Goal: Task Accomplishment & Management: Use online tool/utility

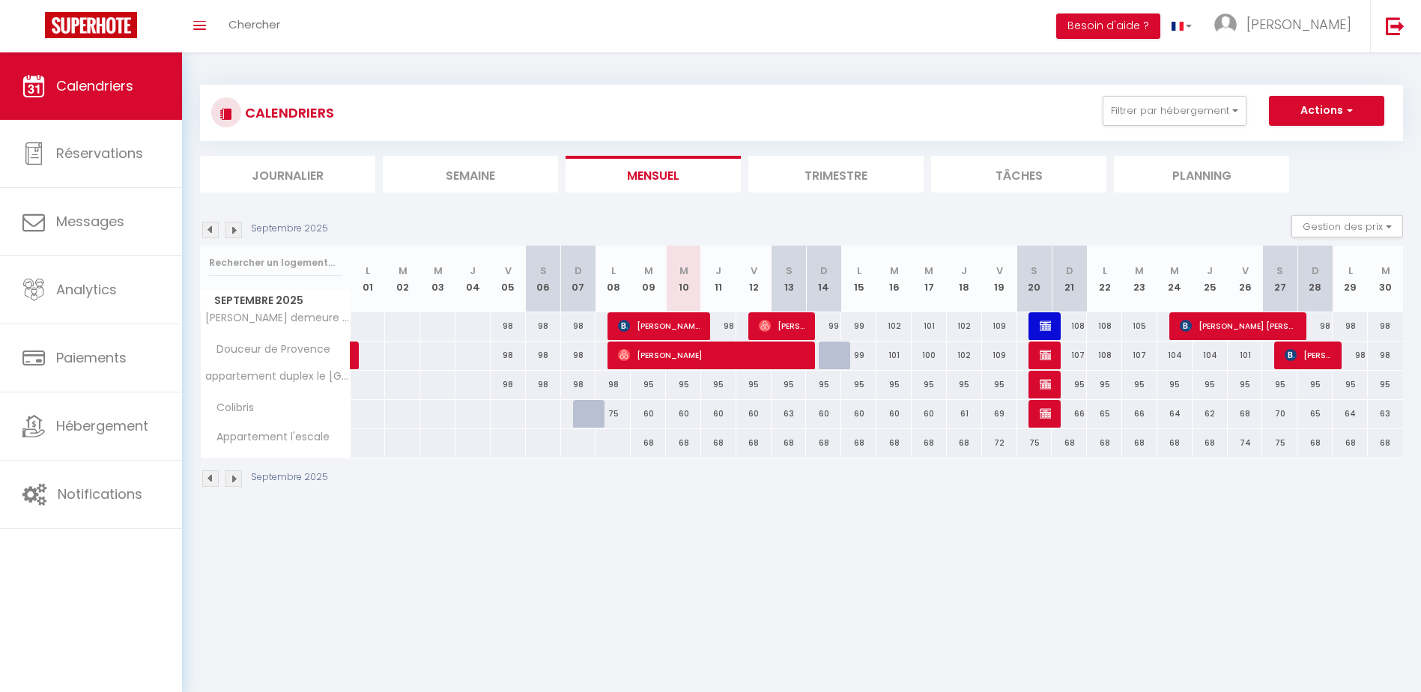
click at [214, 229] on img at bounding box center [210, 230] width 16 height 16
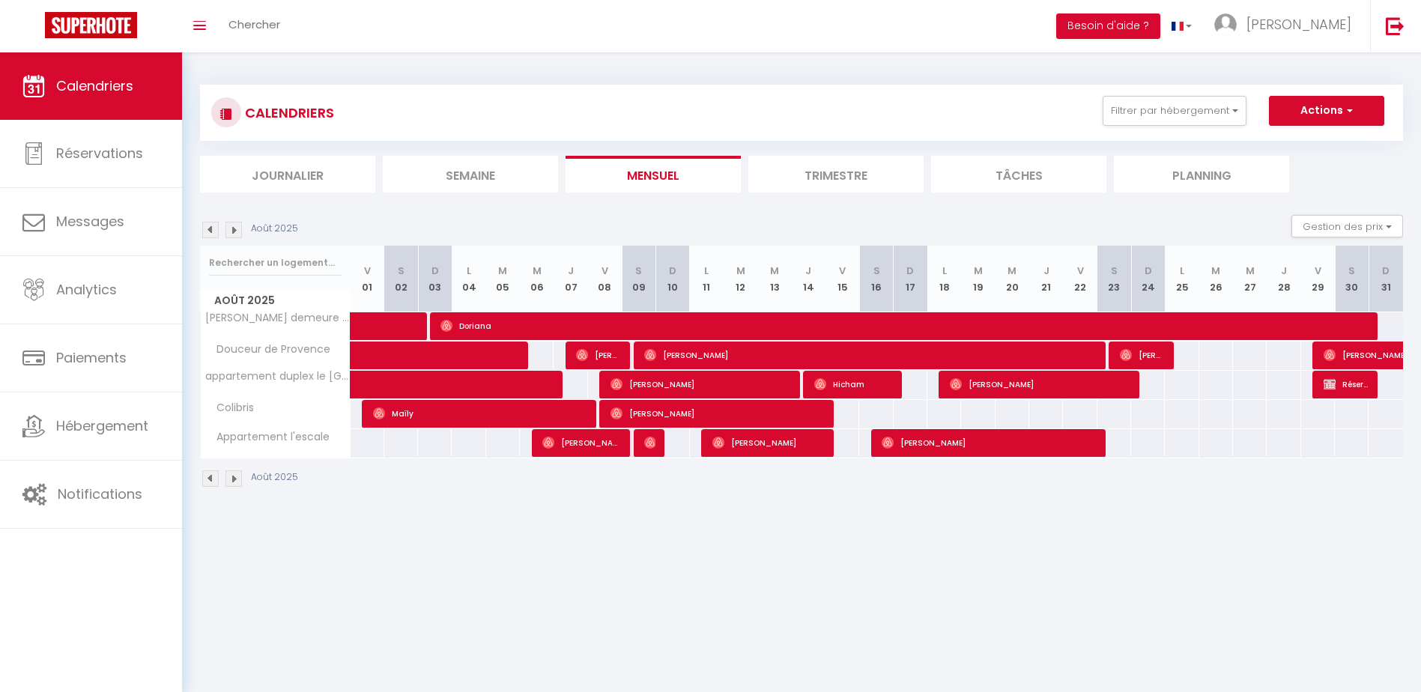
click at [214, 229] on img at bounding box center [210, 230] width 16 height 16
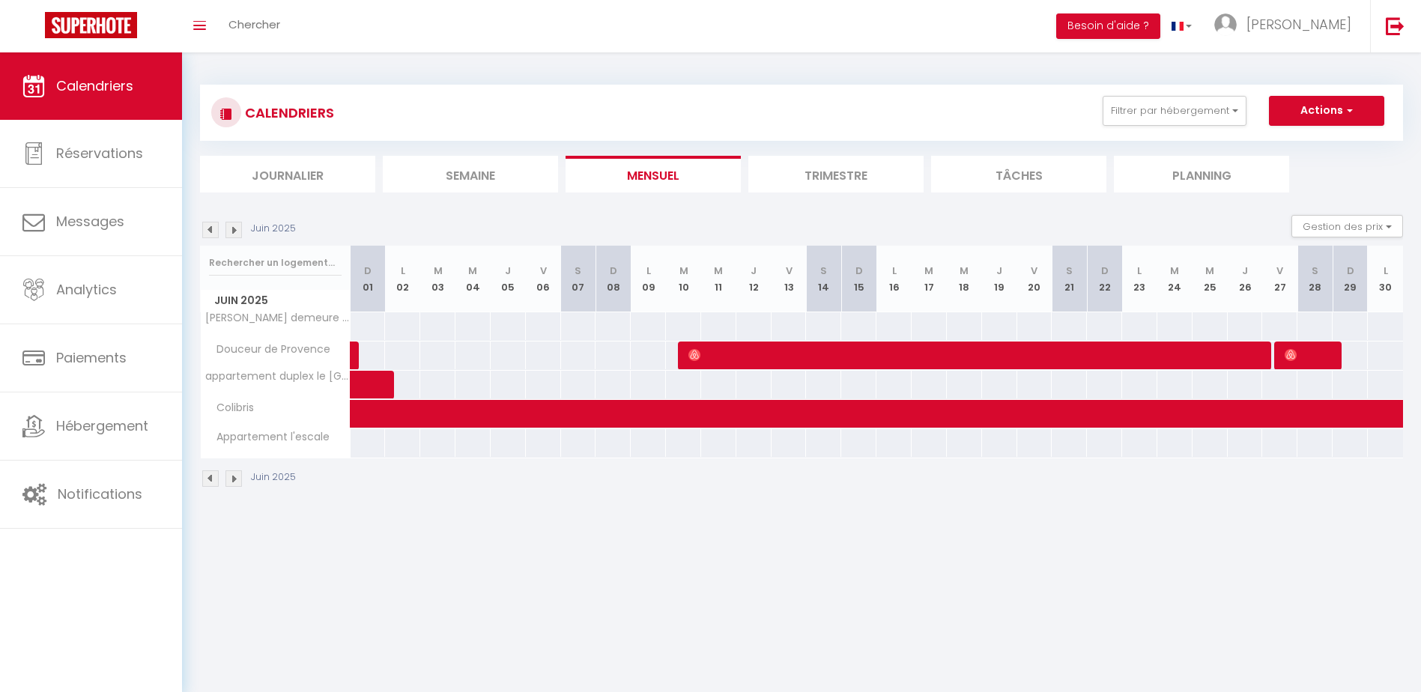
click at [214, 229] on img at bounding box center [210, 230] width 16 height 16
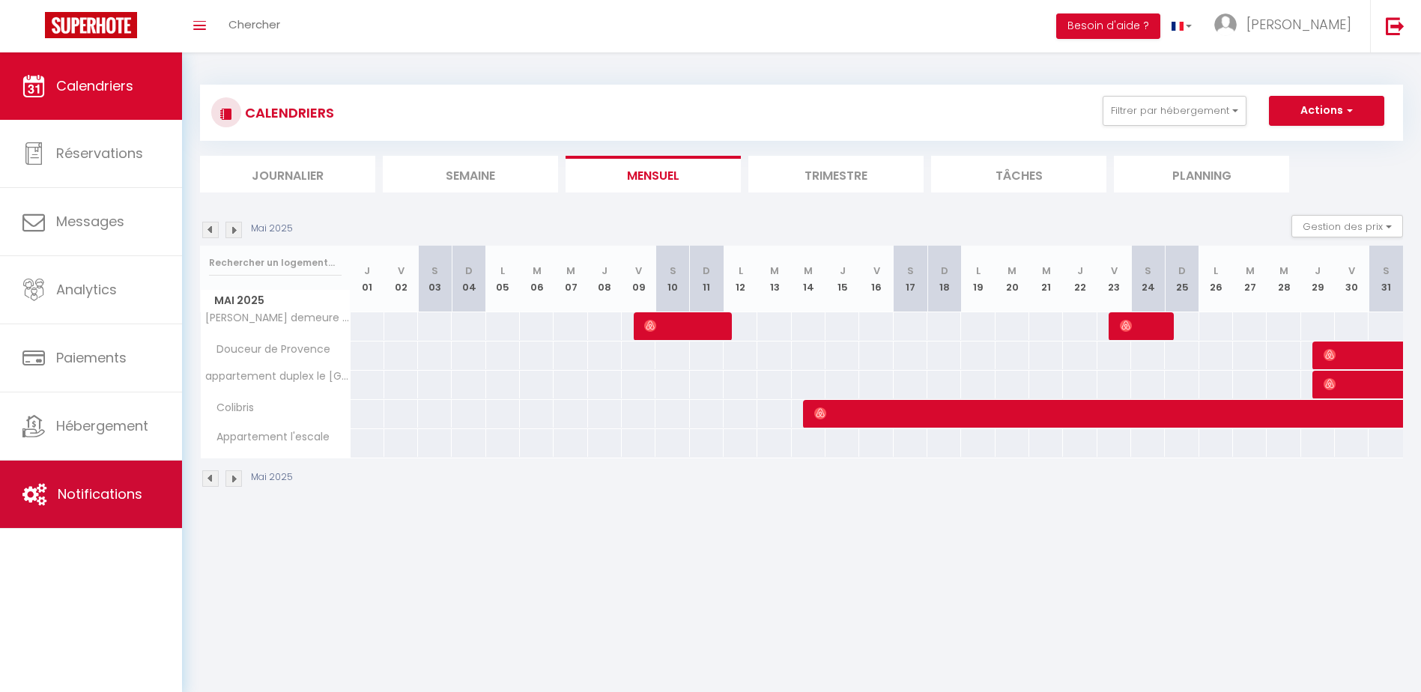
click at [114, 483] on link "Notifications" at bounding box center [91, 494] width 182 height 67
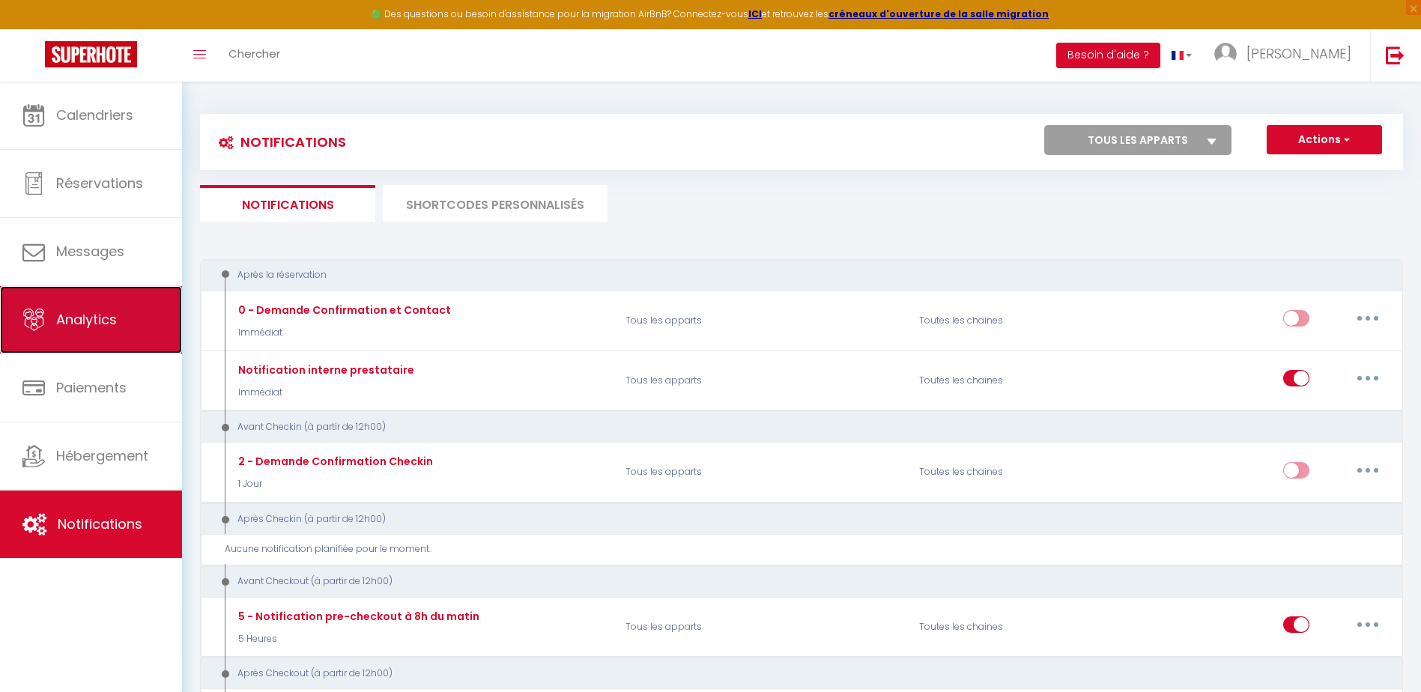
click at [120, 311] on link "Analytics" at bounding box center [91, 319] width 182 height 67
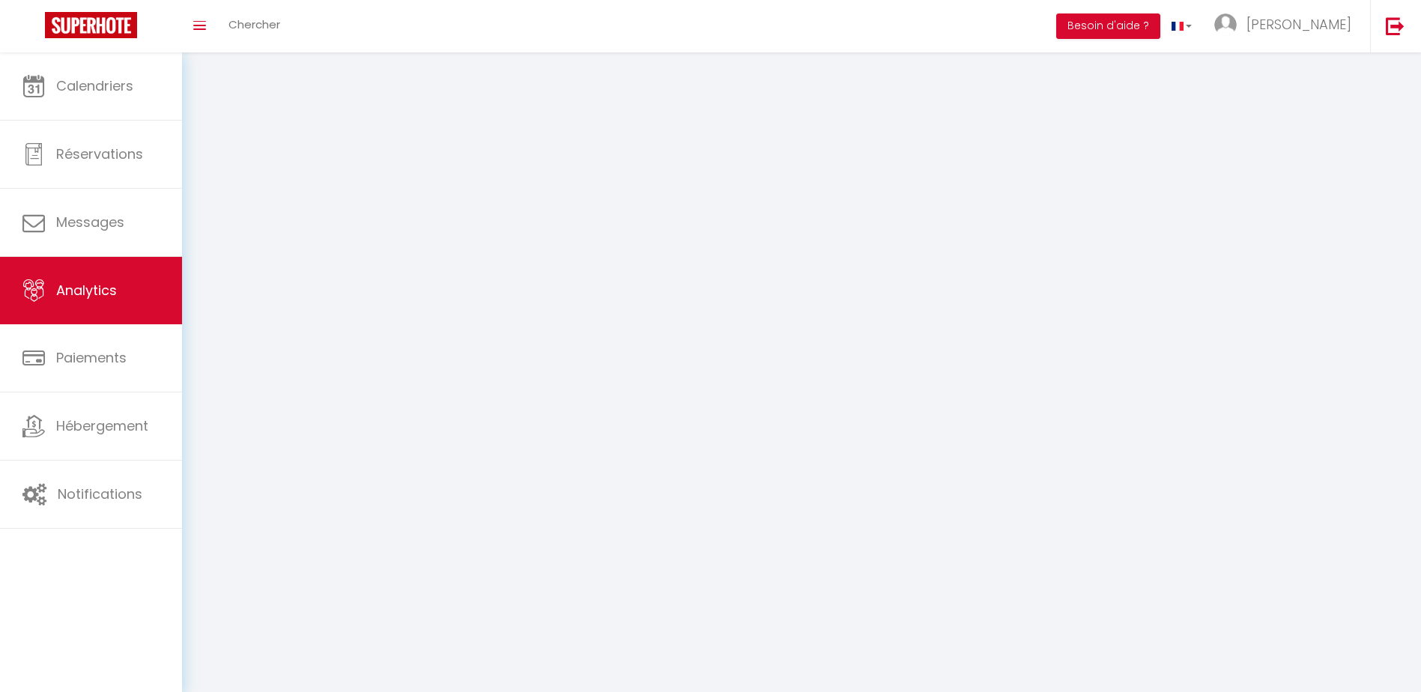
select select "2025"
select select "9"
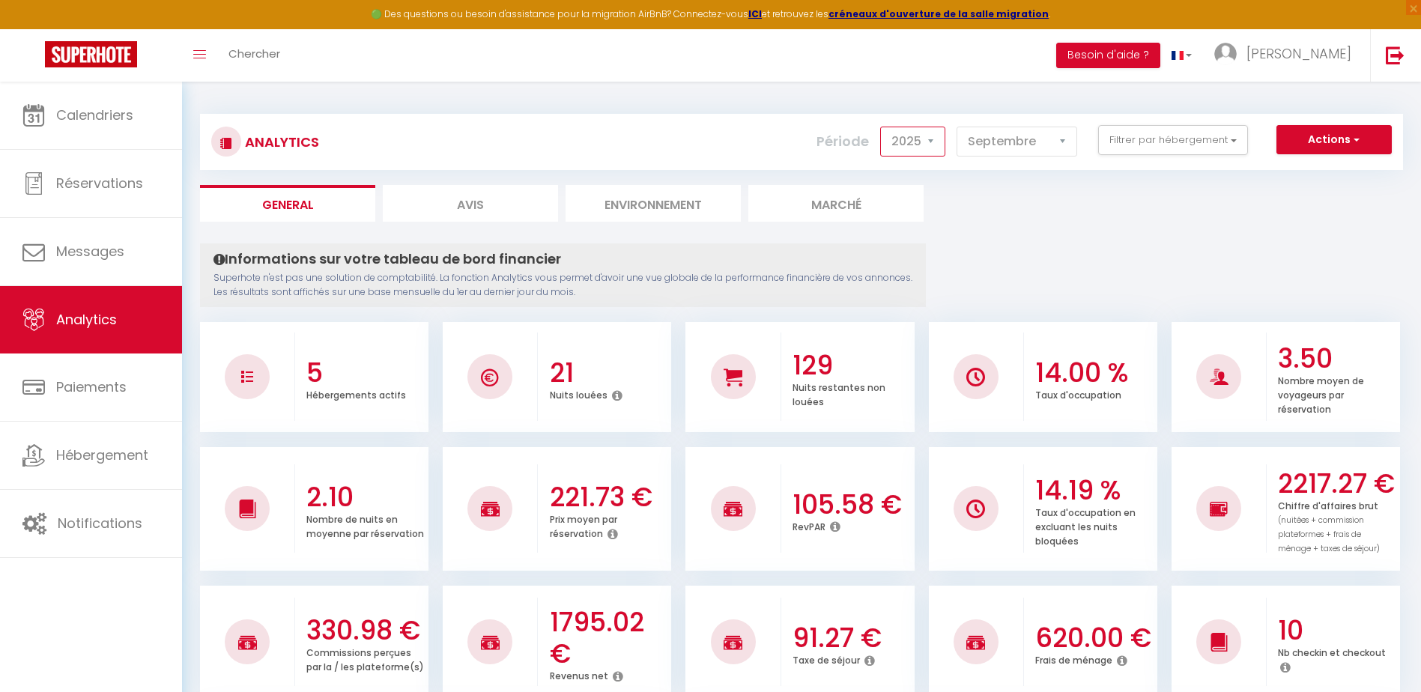
click at [931, 142] on select "2014 2015 2016 2017 2018 2019 2020 2021 2022 2023 2024 2025 2026 2027" at bounding box center [912, 142] width 65 height 30
select select "2024"
click at [882, 127] on select "2014 2015 2016 2017 2018 2019 2020 2021 2022 2023 2024 2025 2026 2027" at bounding box center [912, 142] width 65 height 30
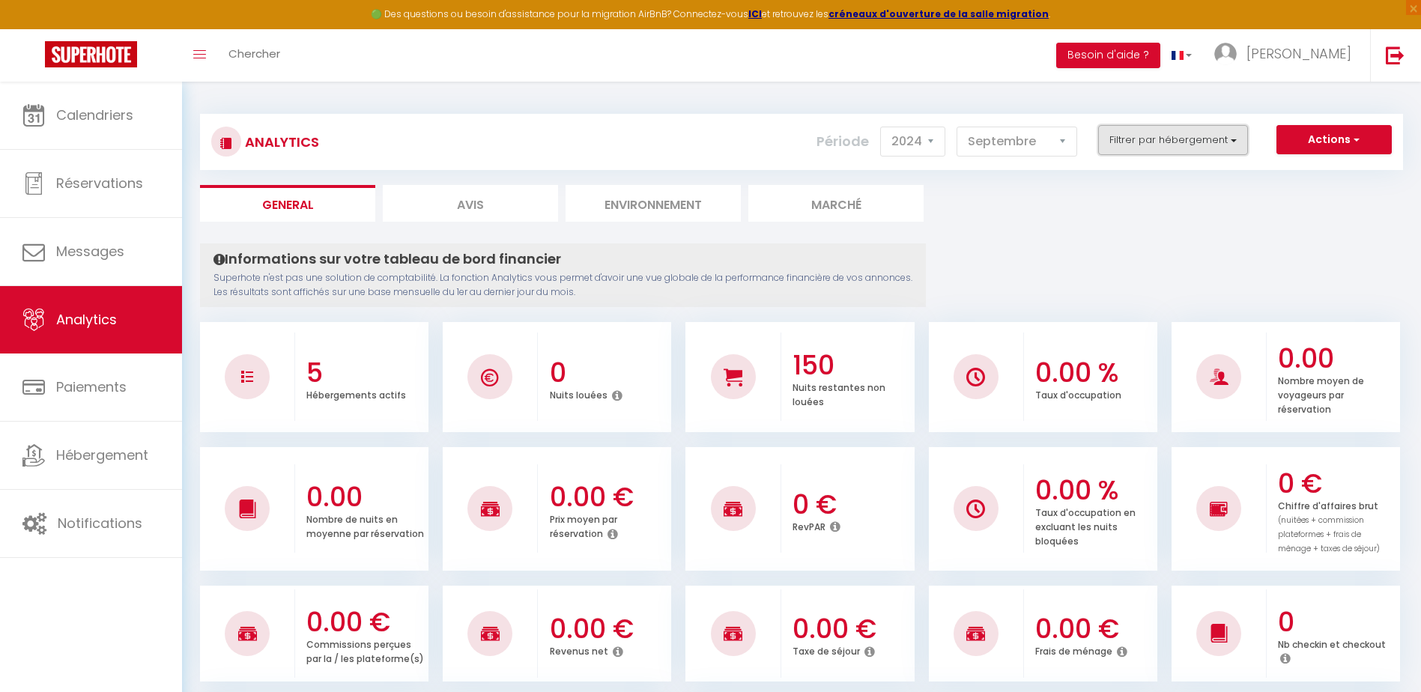
click at [1242, 138] on button "Filtrer par hébergement" at bounding box center [1173, 140] width 150 height 30
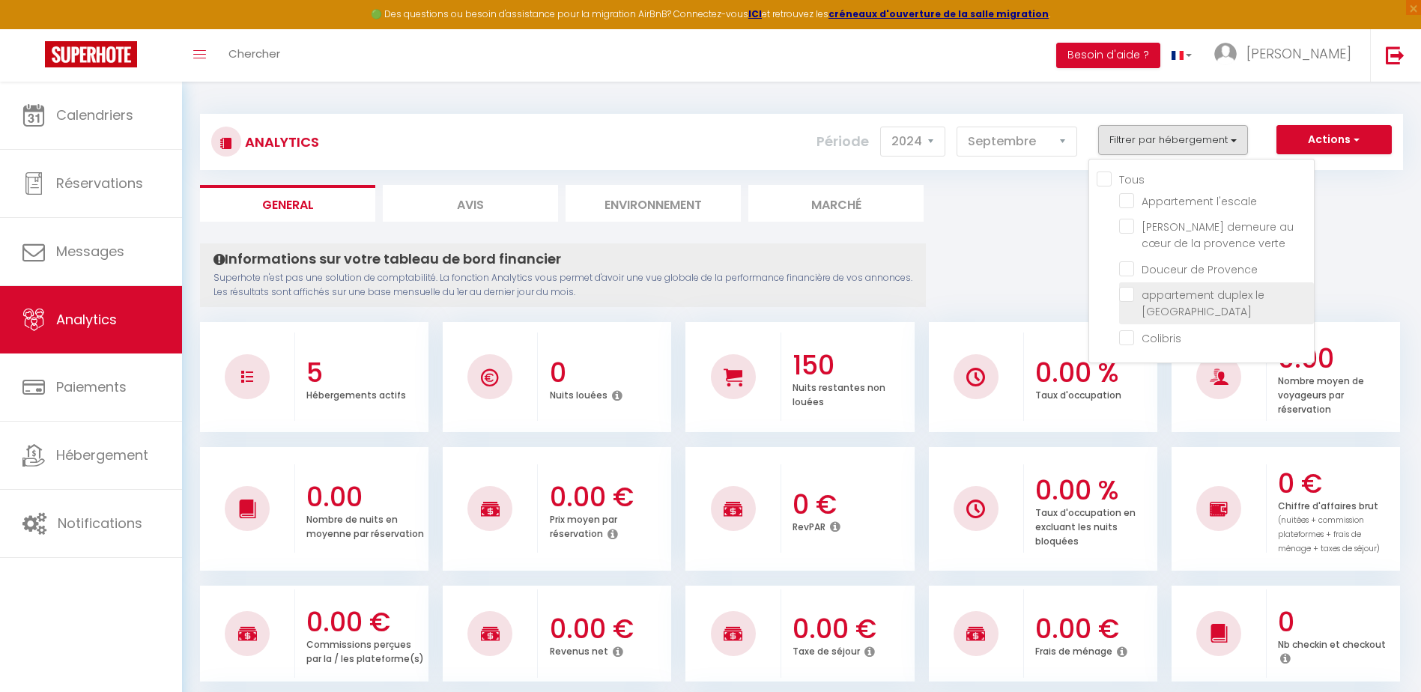
click at [1132, 299] on duc "checkbox" at bounding box center [1216, 294] width 195 height 15
checkbox duc "true"
checkbox l\'escale "false"
checkbox verte "false"
checkbox Provence "false"
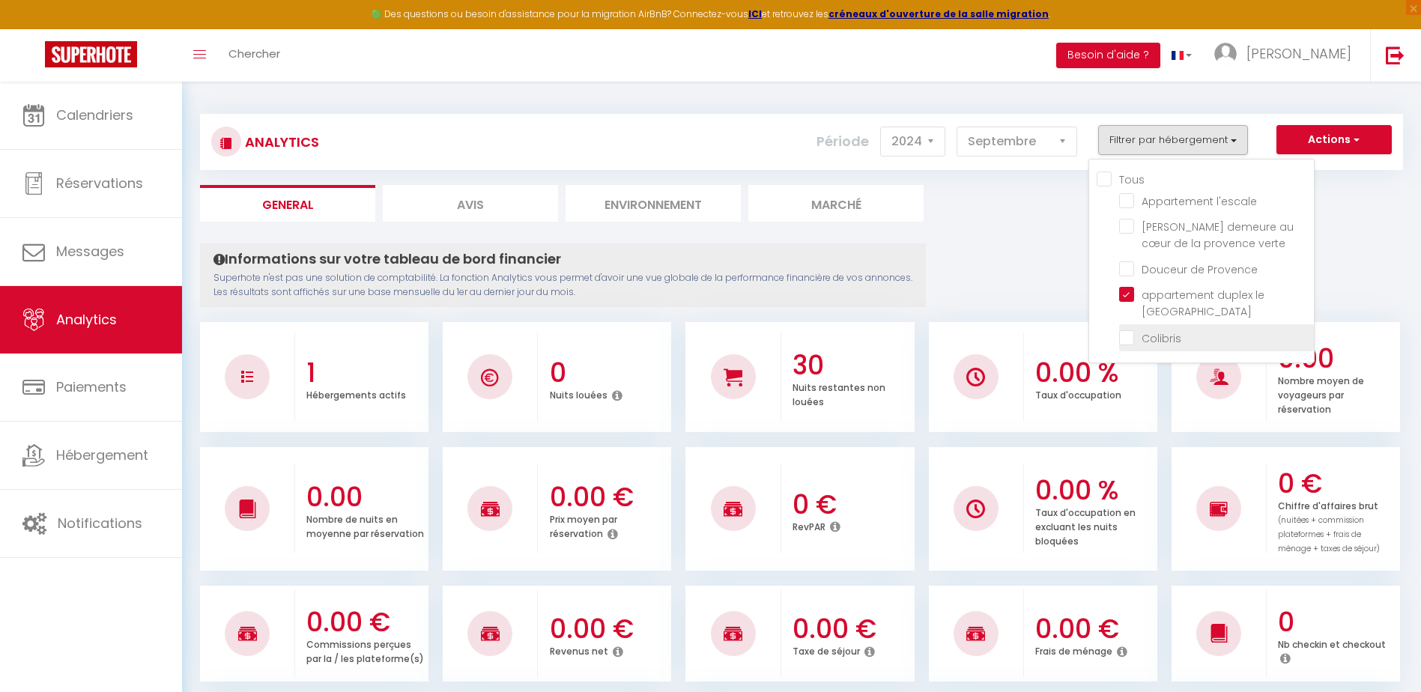
click at [1127, 336] on input "checkbox" at bounding box center [1216, 336] width 195 height 15
checkbox input "true"
checkbox l\'escale "false"
checkbox verte "false"
checkbox Provence "false"
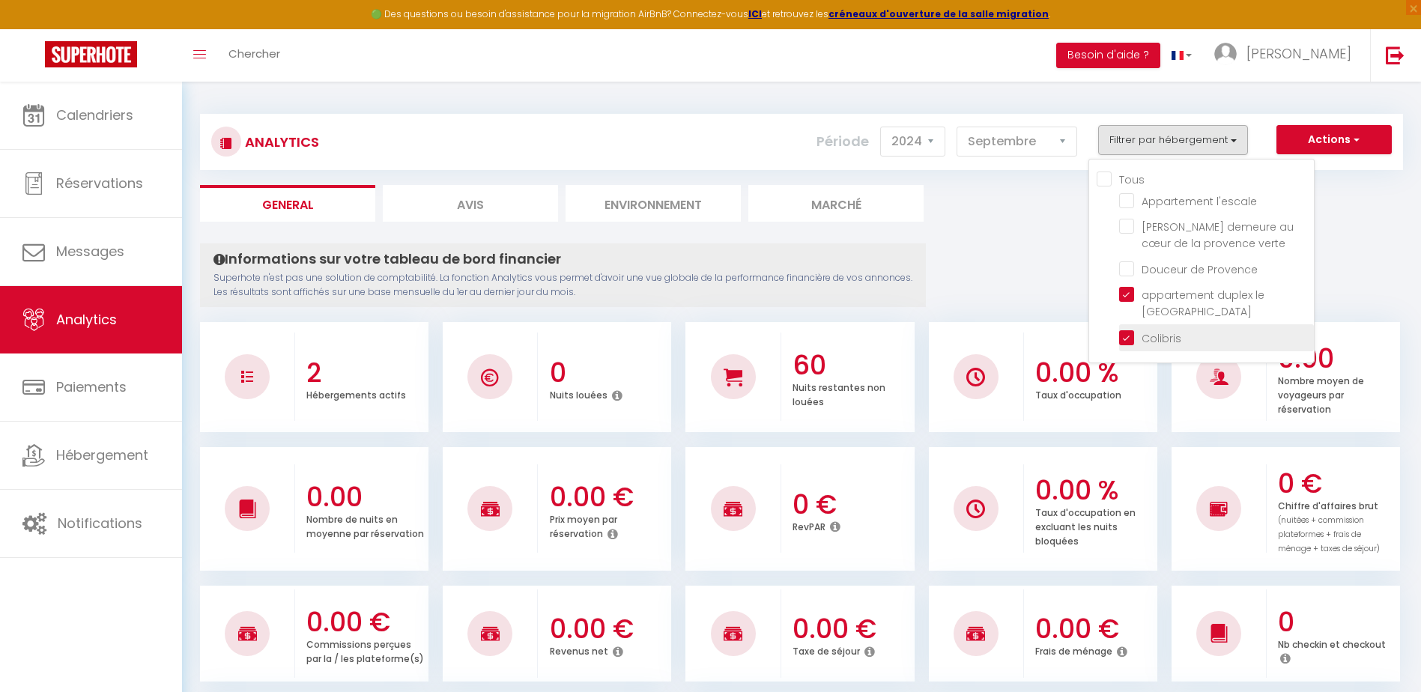
checkbox l\'escale "false"
checkbox verte "false"
checkbox Provence "false"
click at [1332, 139] on button "Actions" at bounding box center [1334, 140] width 115 height 30
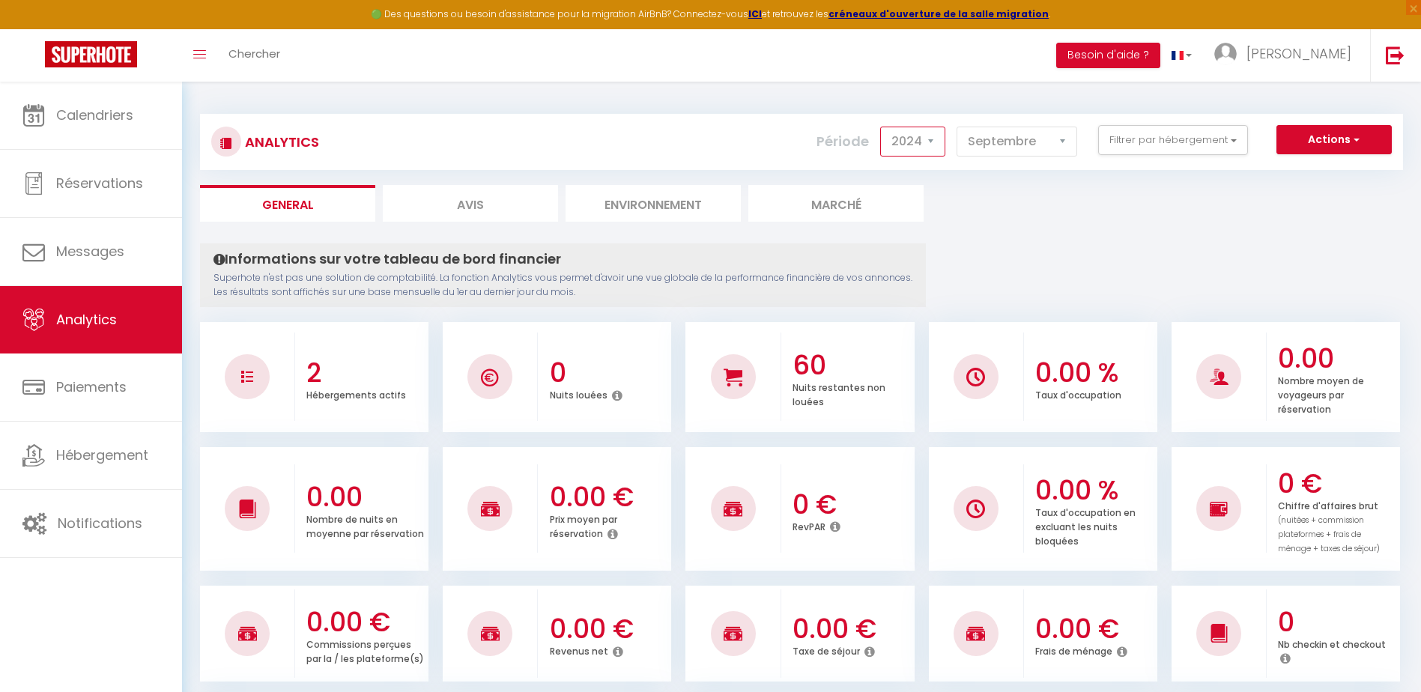
click at [931, 139] on select "2014 2015 2016 2017 2018 2019 2020 2021 2022 2023 2024 2025 2026 2027" at bounding box center [912, 142] width 65 height 30
click at [1070, 140] on select "[PERSON_NAME] Mars [PERSON_NAME] Juin Juillet Août Septembre Octobre Novembre D…" at bounding box center [1017, 142] width 121 height 30
select select "10"
click at [958, 127] on select "[PERSON_NAME] Mars [PERSON_NAME] Juin Juillet Août Septembre Octobre Novembre D…" at bounding box center [1017, 142] width 121 height 30
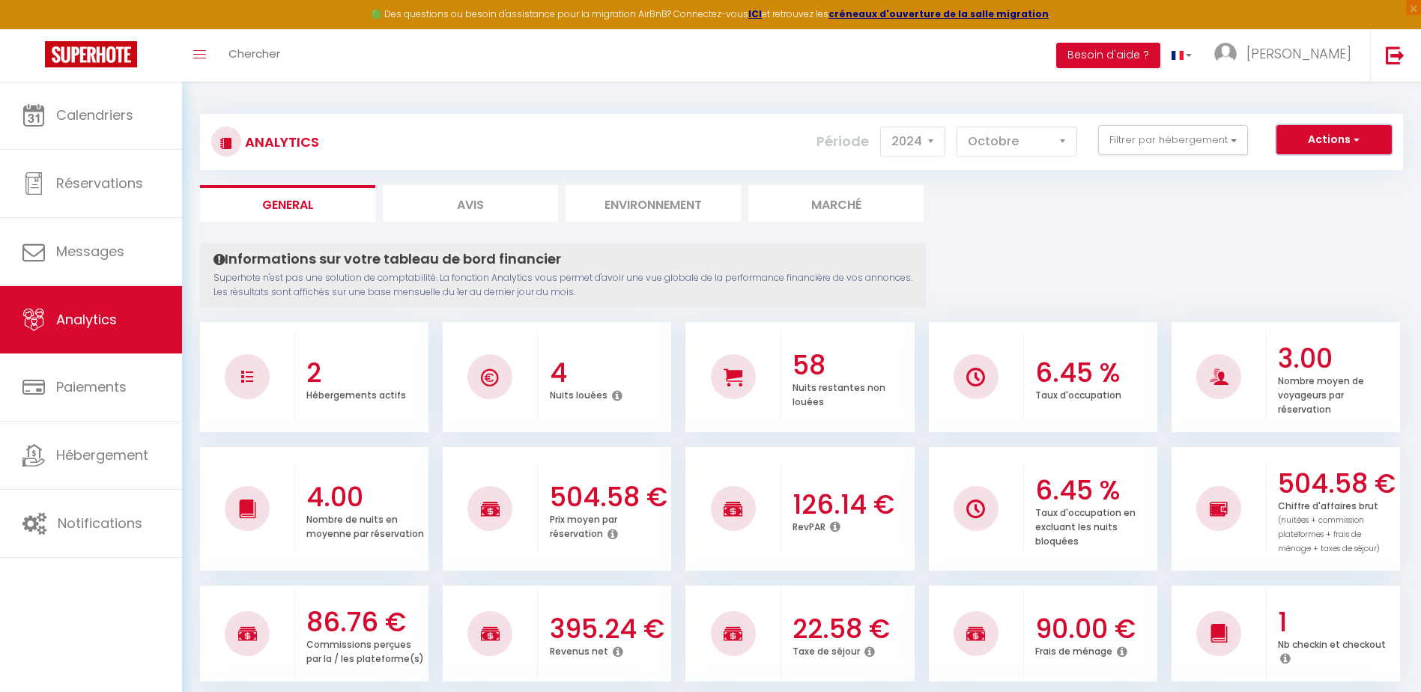
click at [1322, 133] on button "Actions" at bounding box center [1334, 140] width 115 height 30
click at [1311, 211] on link "Génération SuperExtractor" at bounding box center [1297, 211] width 190 height 19
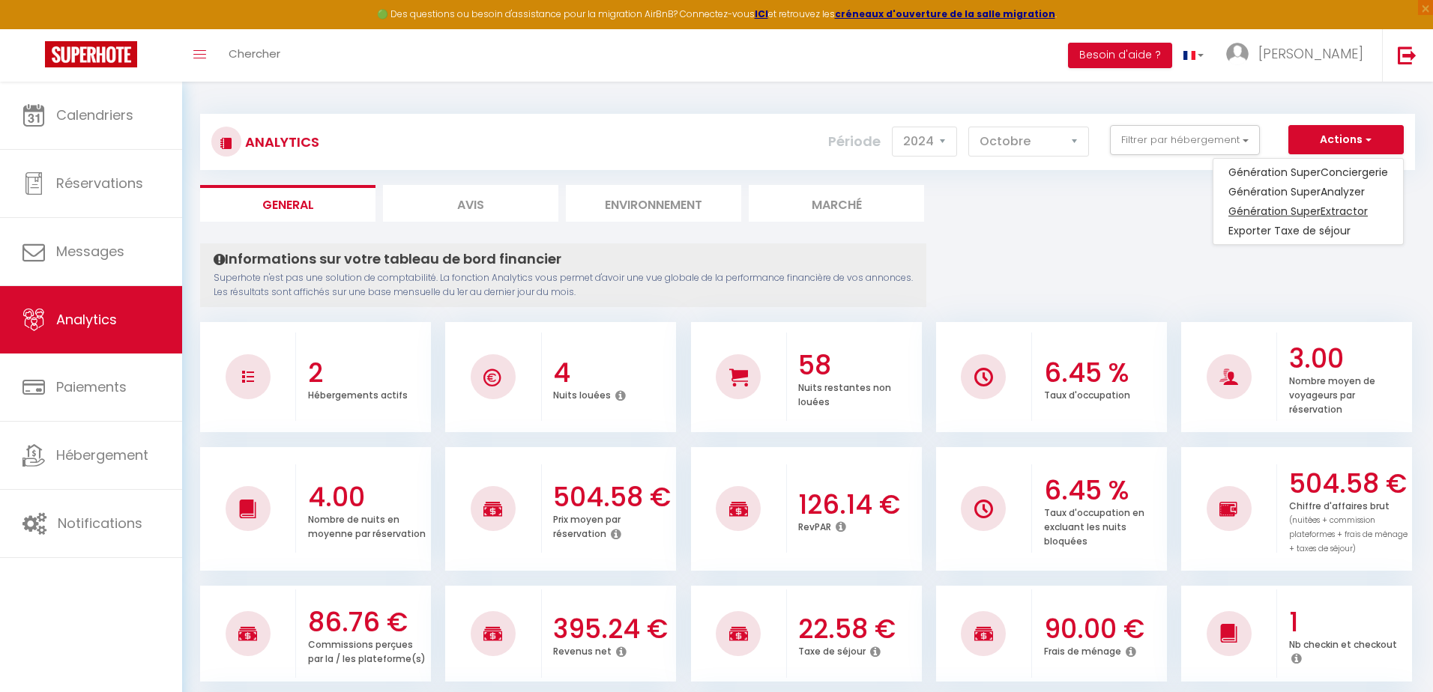
type input "[EMAIL_ADDRESS][DOMAIN_NAME]"
select select
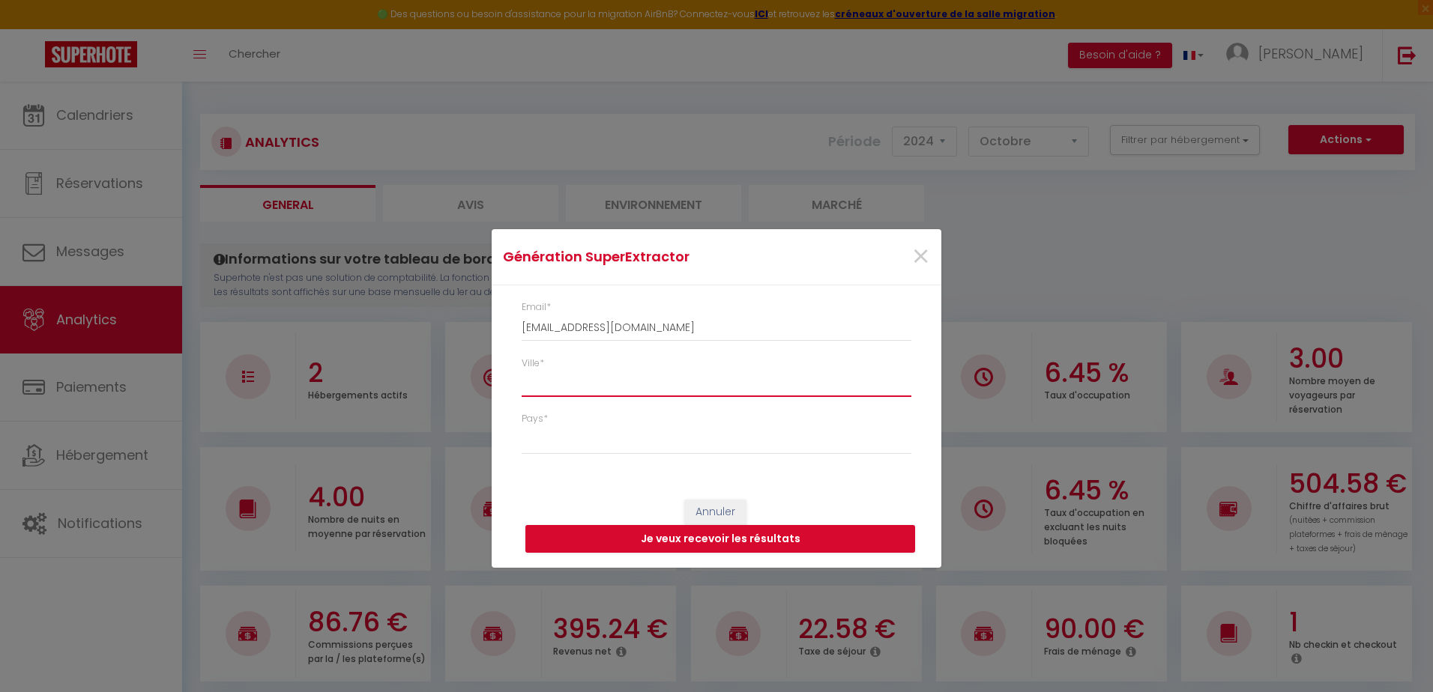
click at [545, 384] on input "Ville *" at bounding box center [717, 383] width 390 height 27
type input "BRAS"
select select "[GEOGRAPHIC_DATA]"
click at [726, 540] on button "Je veux recevoir les résultats" at bounding box center [720, 539] width 390 height 28
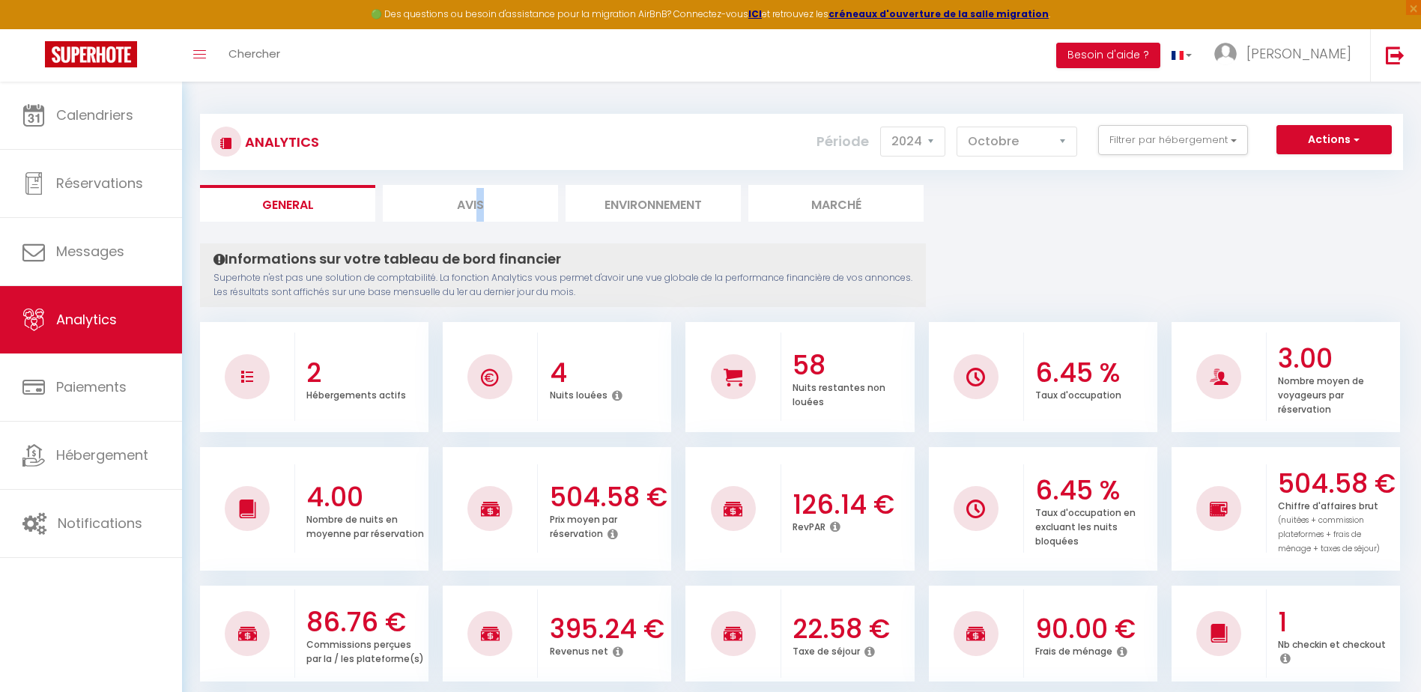
click at [481, 192] on li "Avis" at bounding box center [470, 203] width 175 height 37
select select "2025"
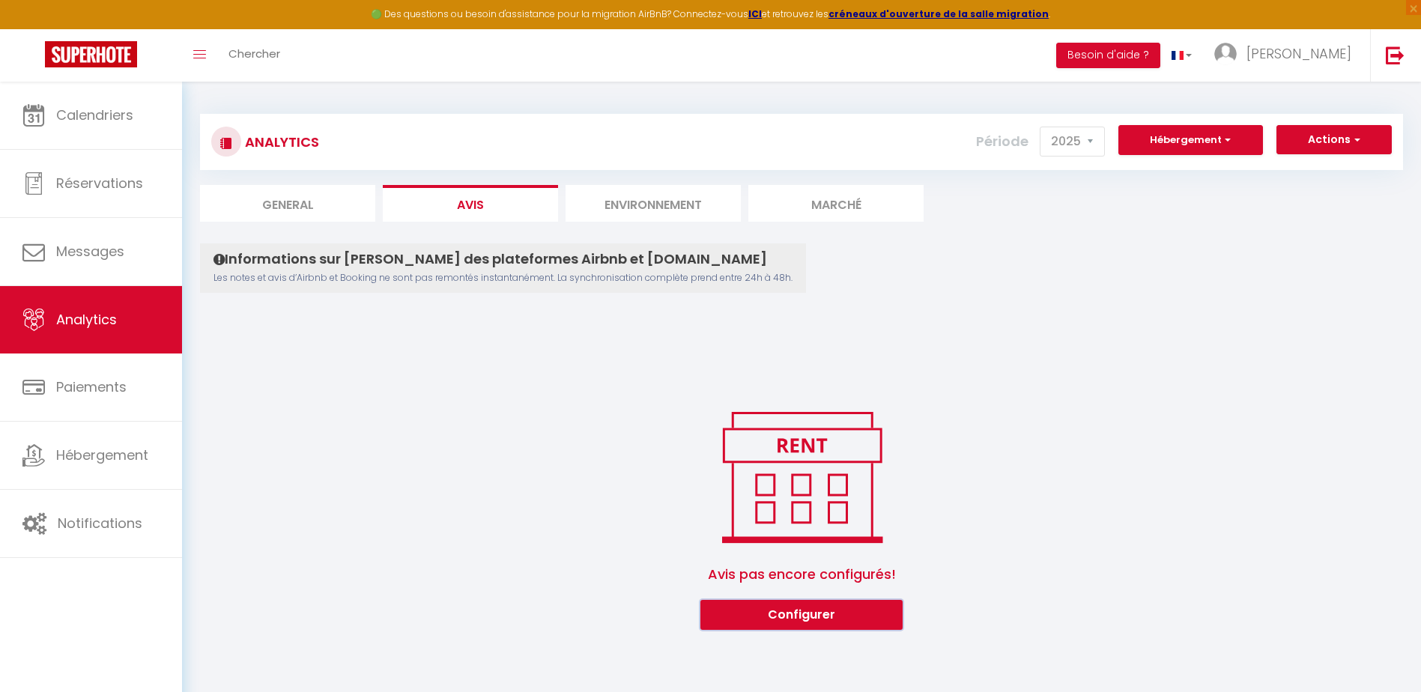
click at [826, 616] on button "Configurer" at bounding box center [802, 615] width 202 height 30
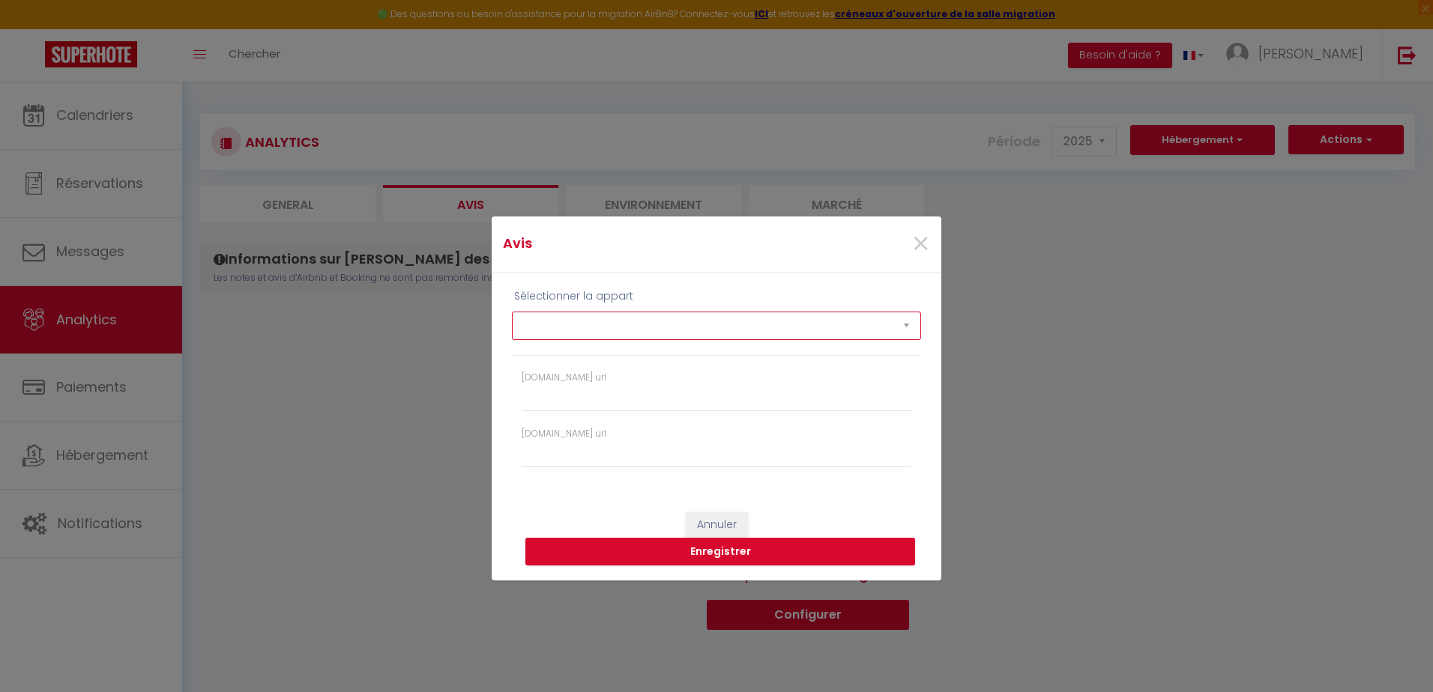
click at [907, 324] on select "Appartement l'escale Charmante demeure au cœur de la provence verte Douceur de …" at bounding box center [716, 326] width 409 height 28
select select "76597"
click at [512, 312] on select "Appartement l'escale Charmante demeure au cœur de la provence verte Douceur de …" at bounding box center [716, 326] width 409 height 28
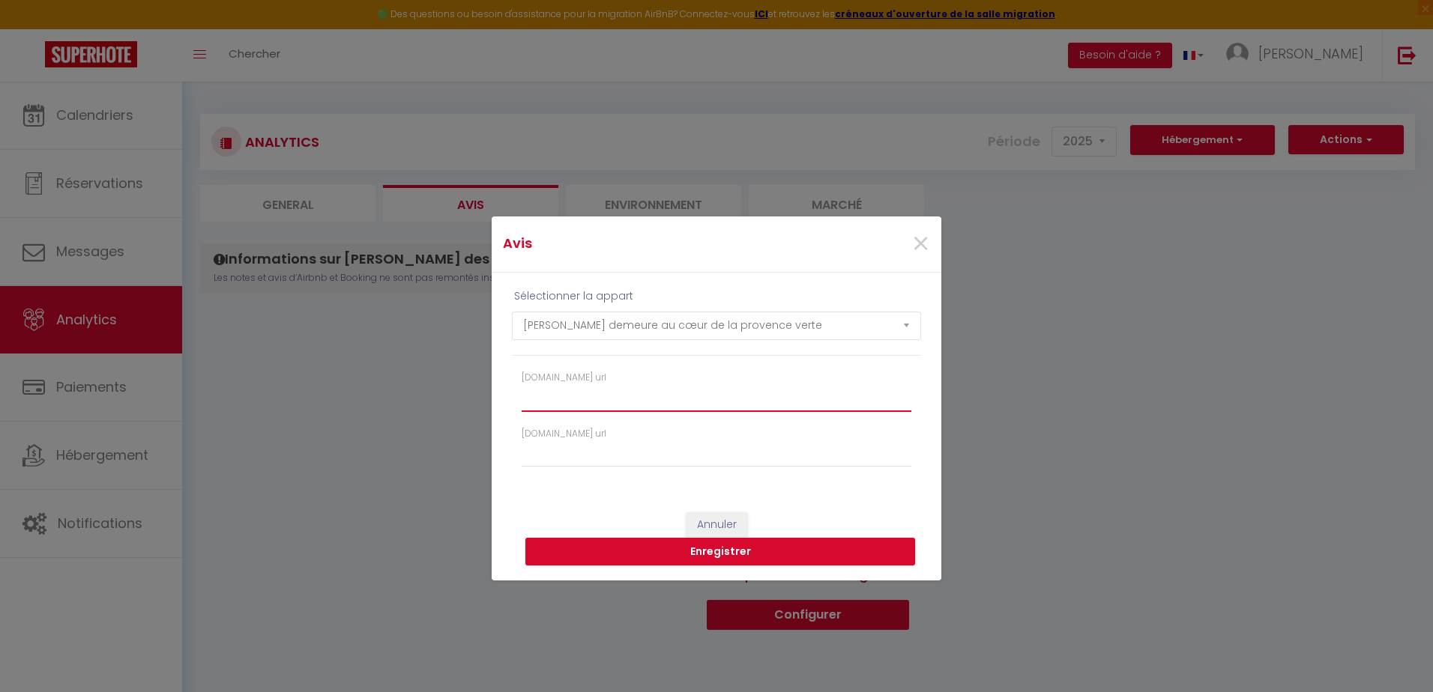
click at [566, 400] on input "[DOMAIN_NAME] url" at bounding box center [717, 397] width 390 height 27
click at [715, 530] on button "Annuler" at bounding box center [717, 525] width 62 height 25
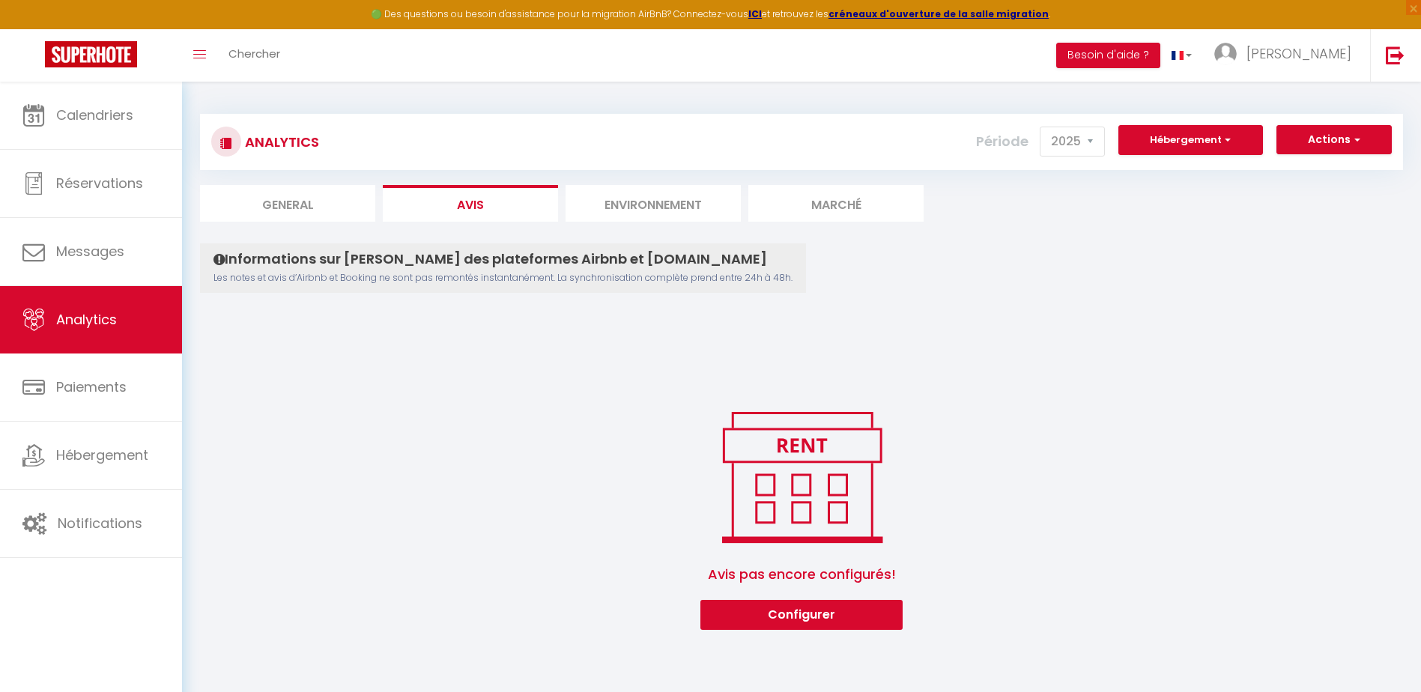
click at [662, 211] on li "Environnement" at bounding box center [653, 203] width 175 height 37
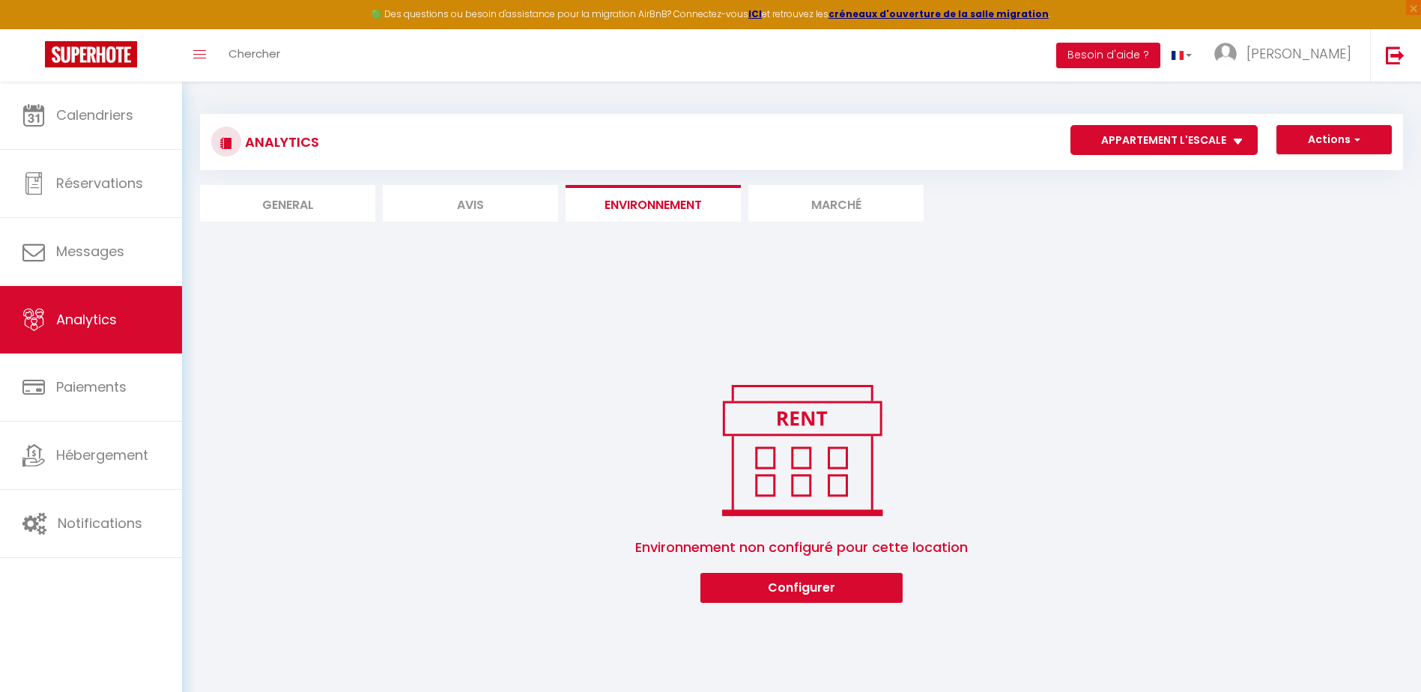
click at [829, 210] on li "Marché" at bounding box center [836, 203] width 175 height 37
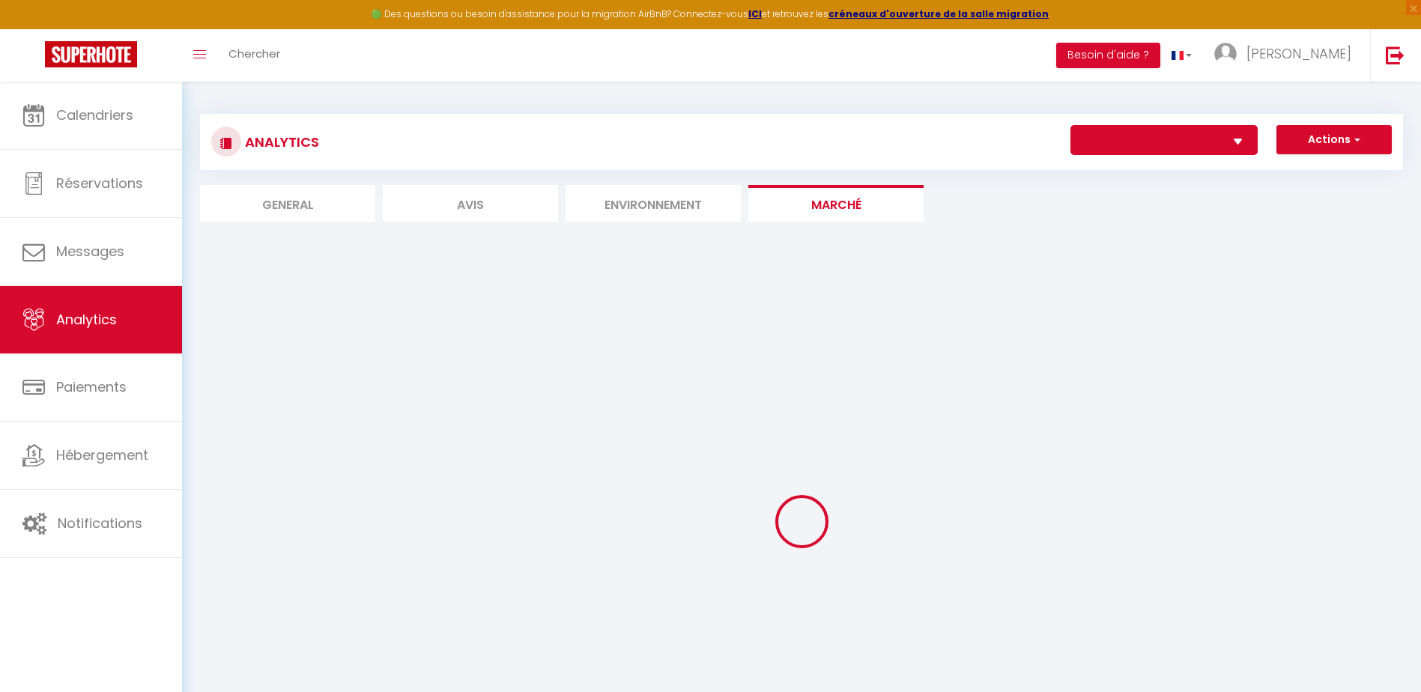
select select "76803"
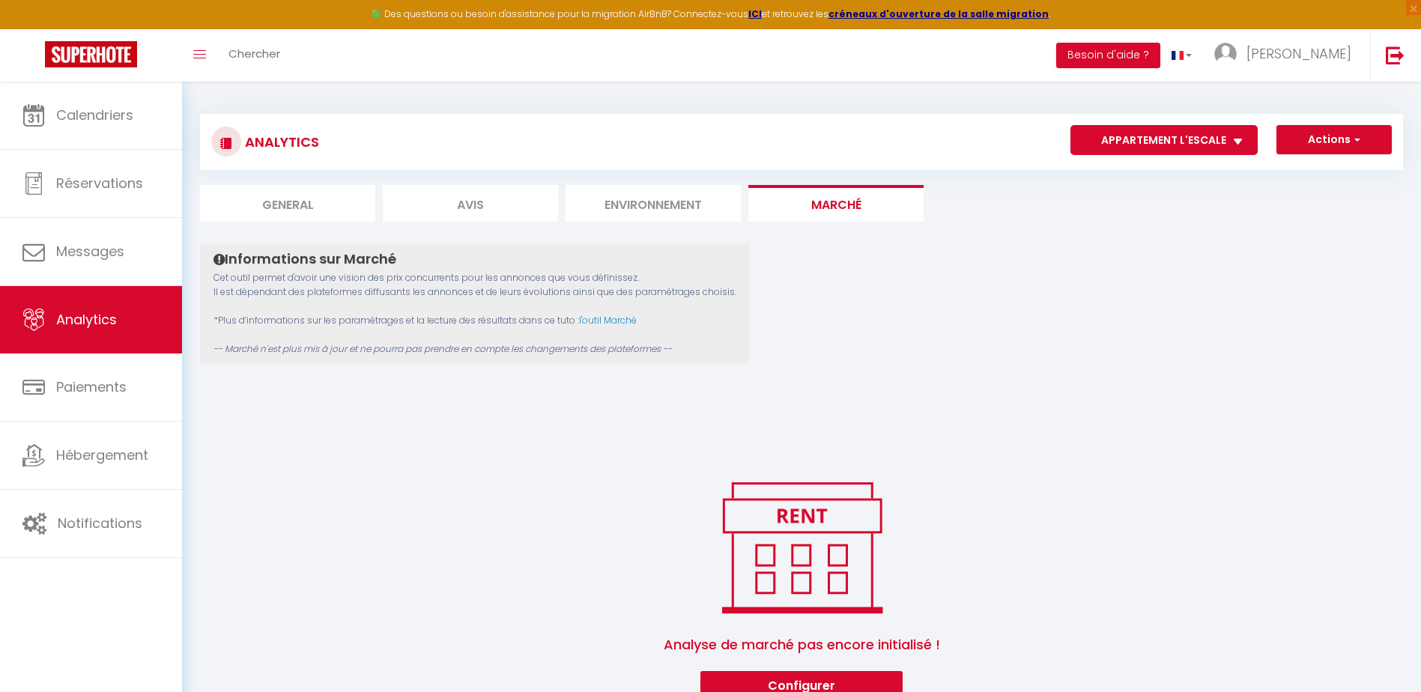
click at [307, 206] on li "General" at bounding box center [287, 203] width 175 height 37
select select "2025"
select select "9"
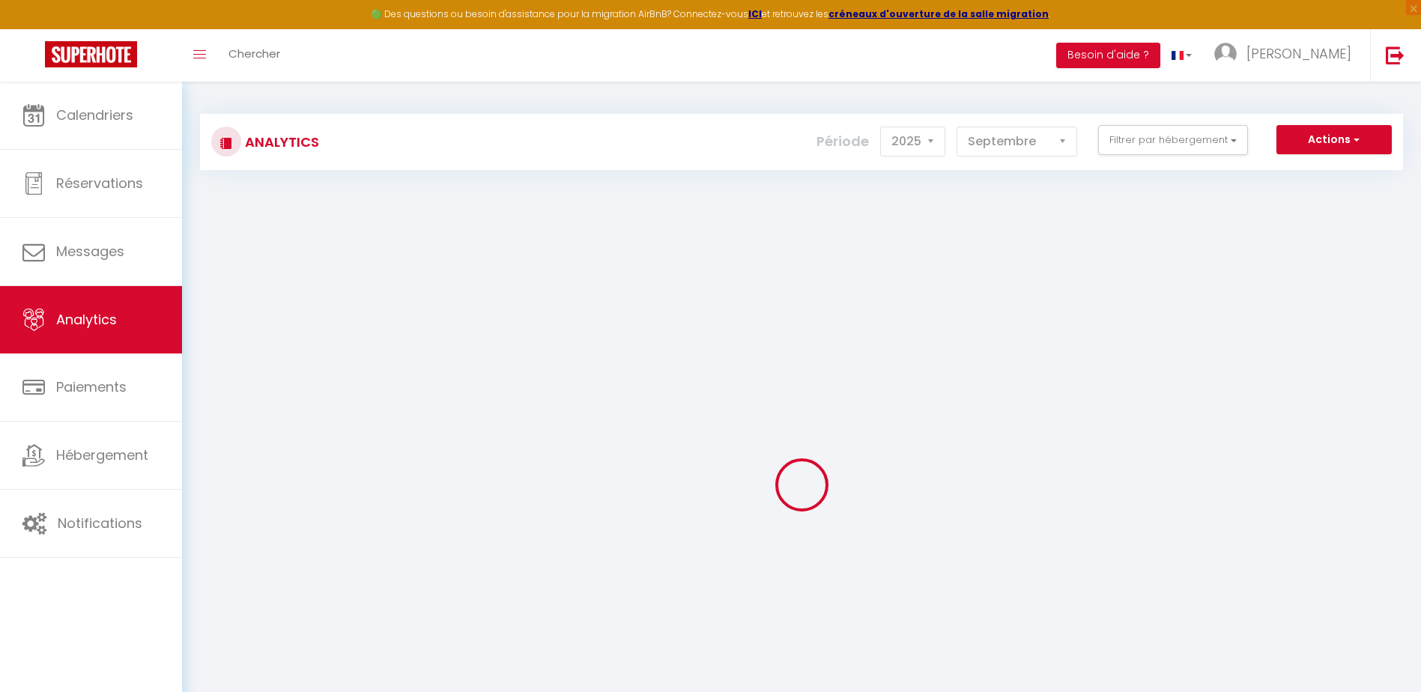
checkbox input "false"
checkbox l\'escale "false"
checkbox verte "false"
checkbox Provence "false"
checkbox duc "false"
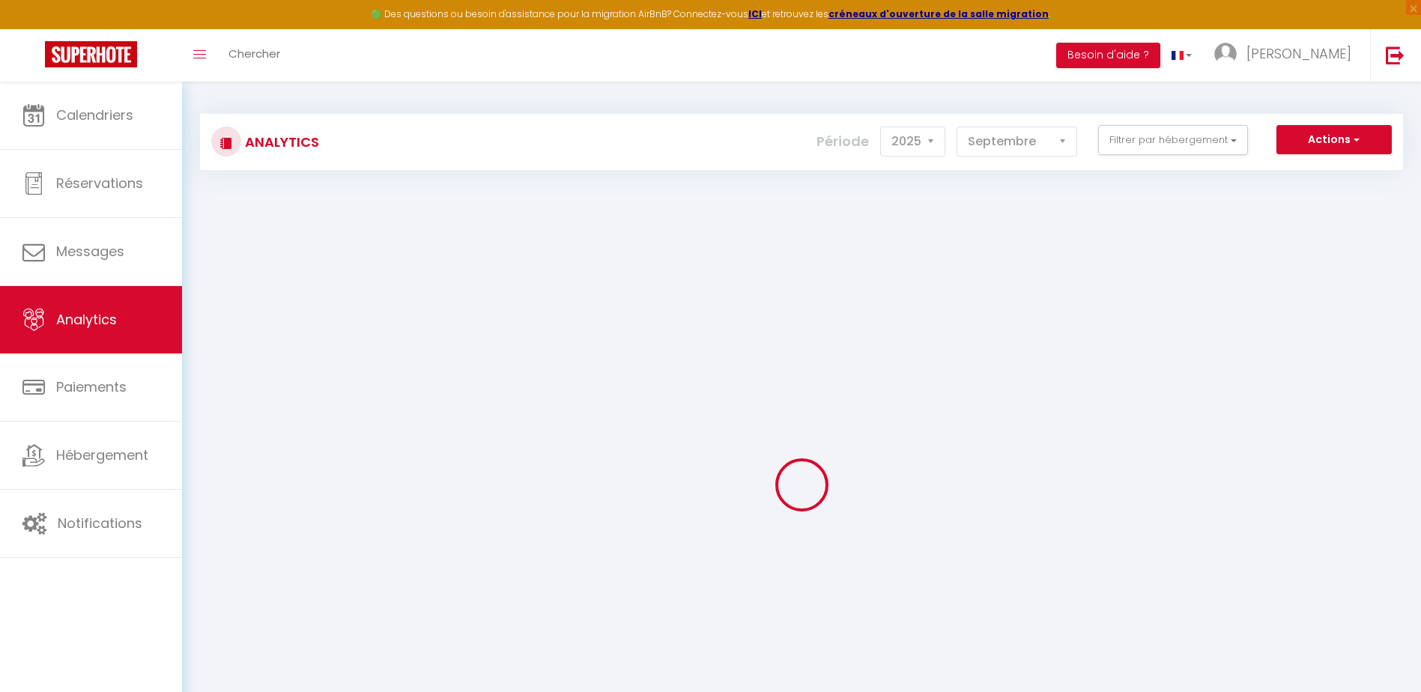
checkbox input "false"
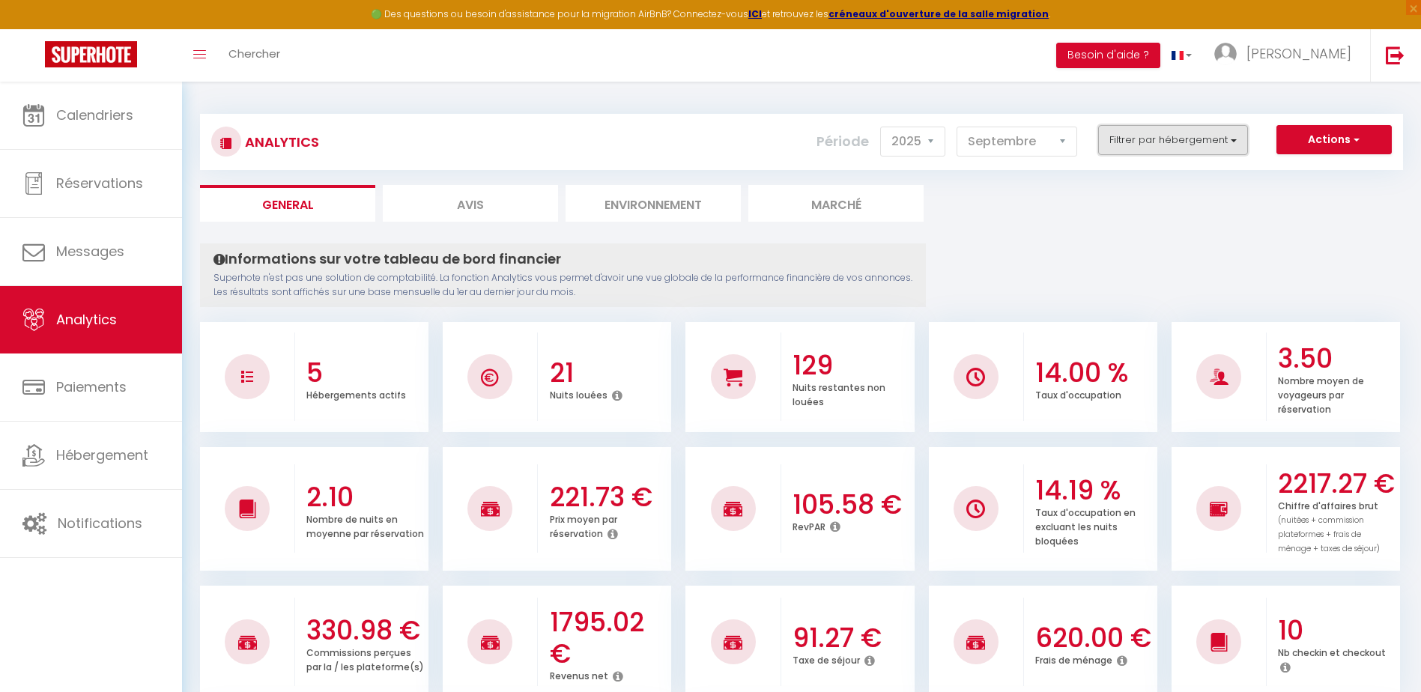
click at [1233, 144] on button "Filtrer par hébergement" at bounding box center [1173, 140] width 150 height 30
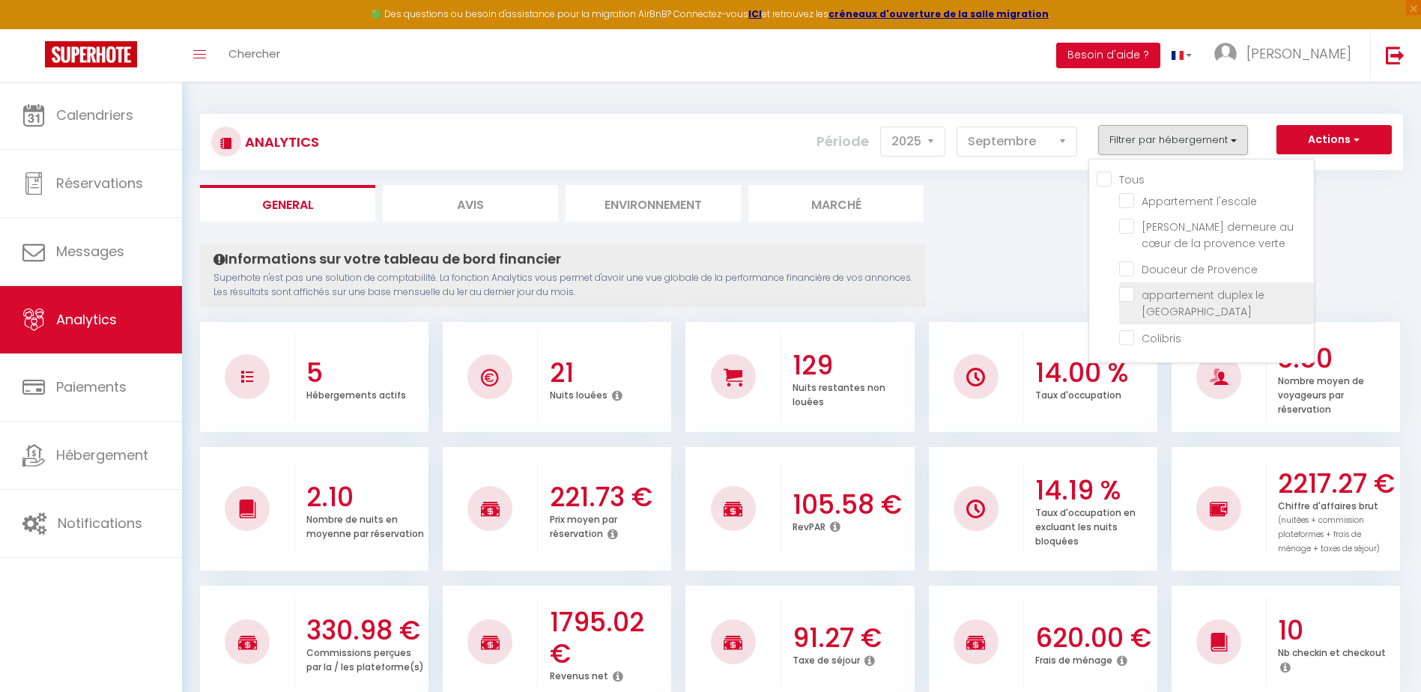
click at [1124, 303] on li "appartement duplex le [GEOGRAPHIC_DATA]" at bounding box center [1216, 303] width 195 height 42
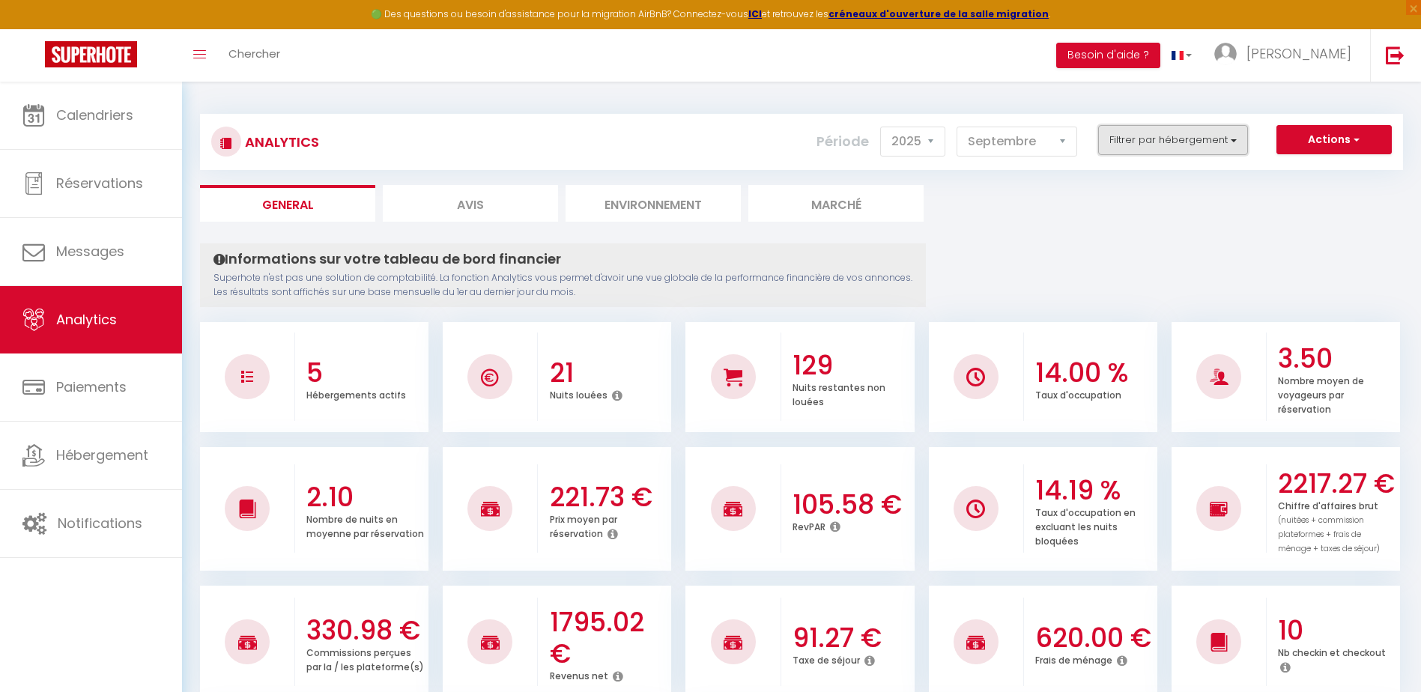
click at [1230, 139] on button "Filtrer par hébergement" at bounding box center [1173, 140] width 150 height 30
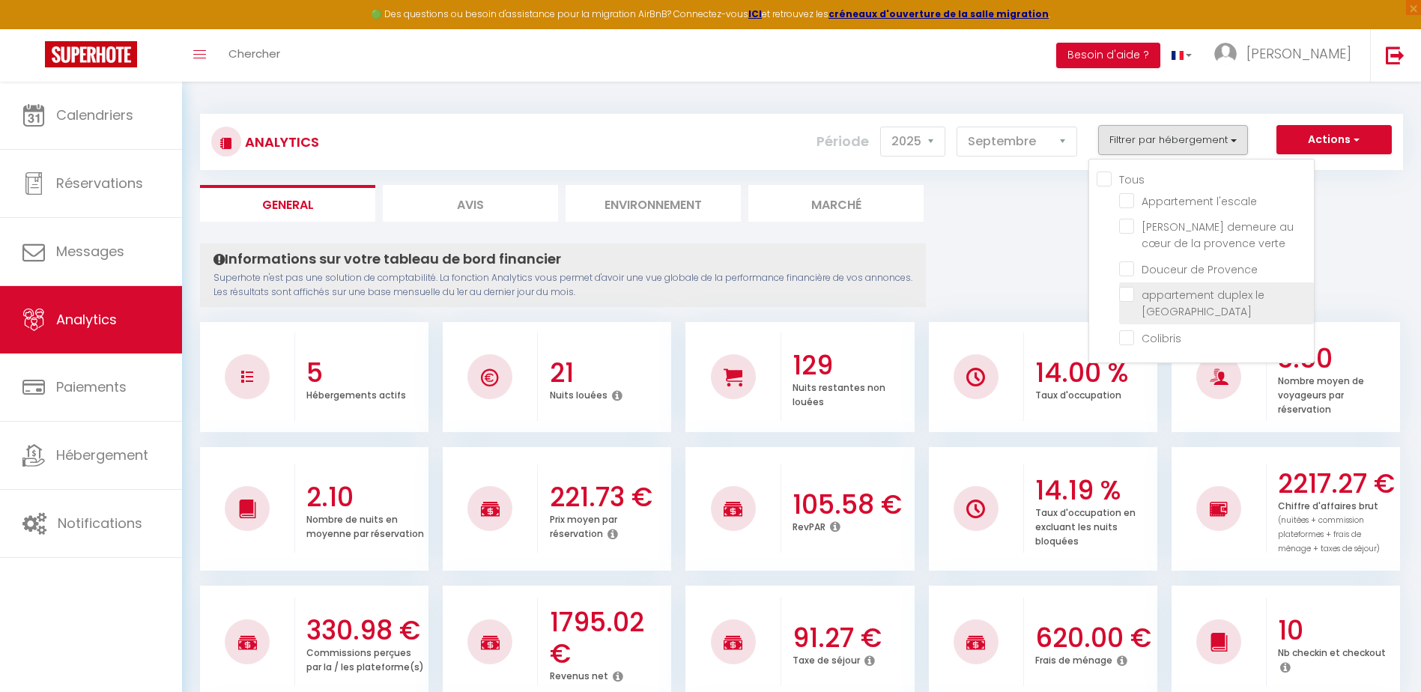
click at [1129, 299] on duc "checkbox" at bounding box center [1216, 294] width 195 height 15
checkbox duc "true"
checkbox l\'escale "false"
checkbox verte "false"
checkbox Provence "false"
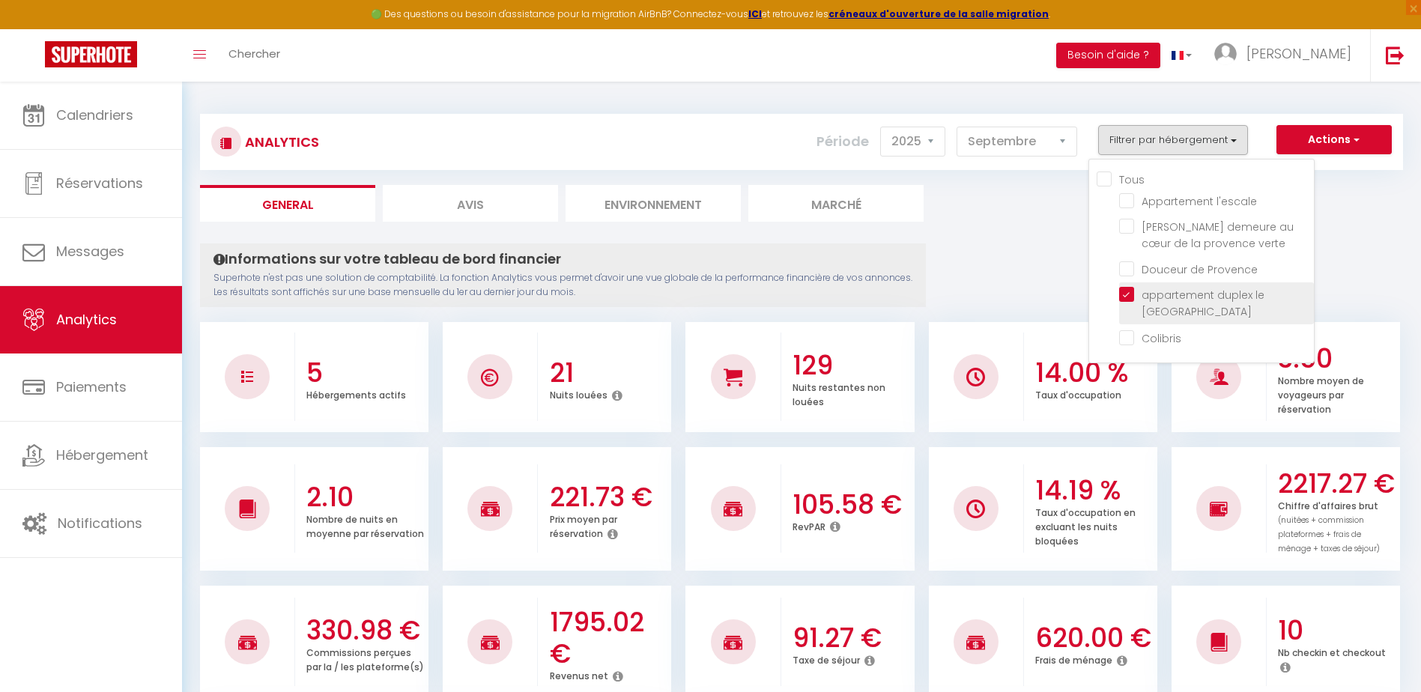
checkbox input "false"
checkbox l\'escale "false"
checkbox verte "false"
checkbox Provence "false"
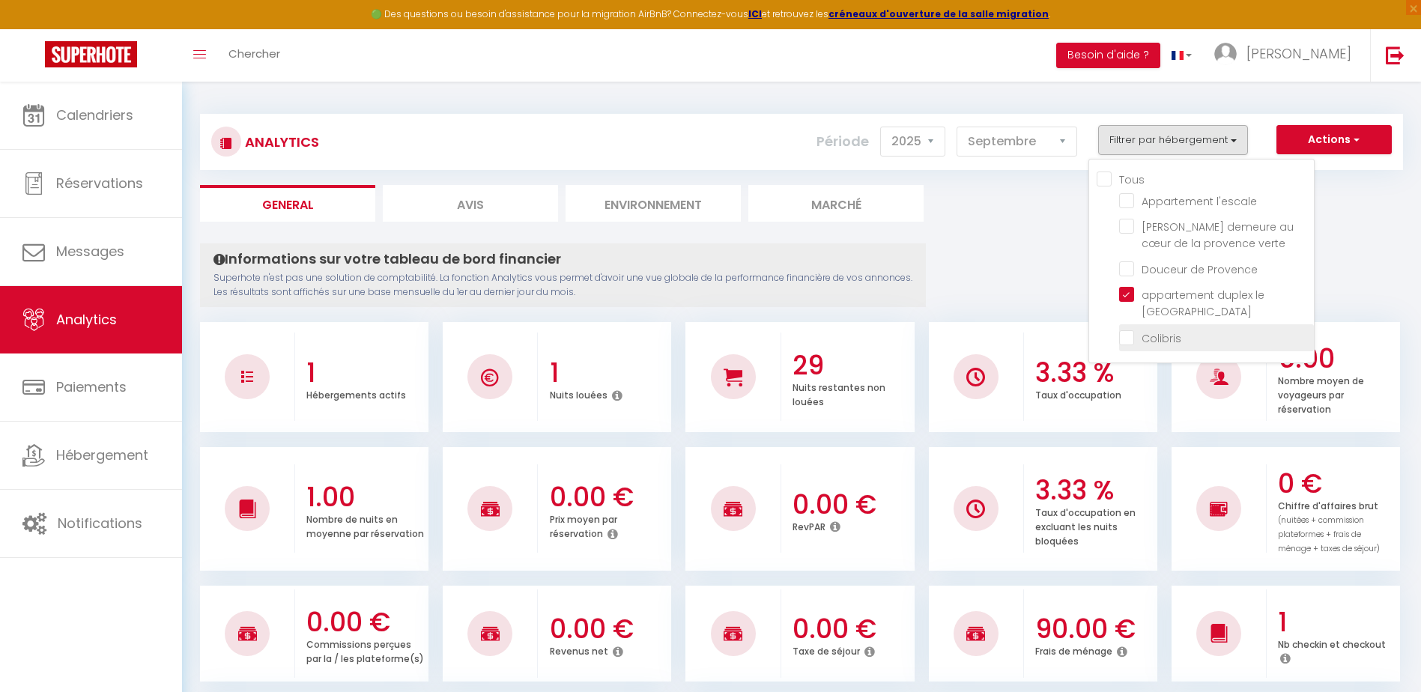
click at [1128, 343] on input "checkbox" at bounding box center [1216, 336] width 195 height 15
checkbox input "true"
checkbox l\'escale "false"
checkbox verte "false"
checkbox Provence "false"
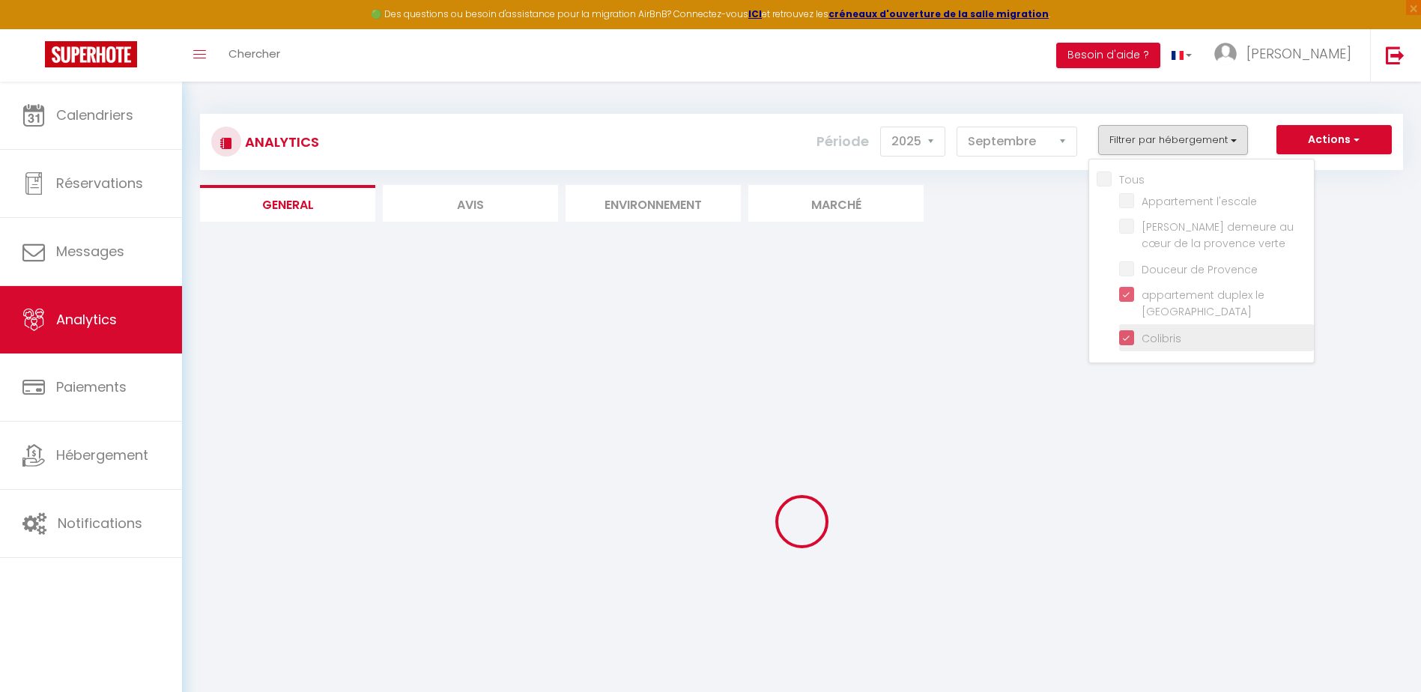
checkbox l\'escale "false"
checkbox verte "false"
checkbox Provence "false"
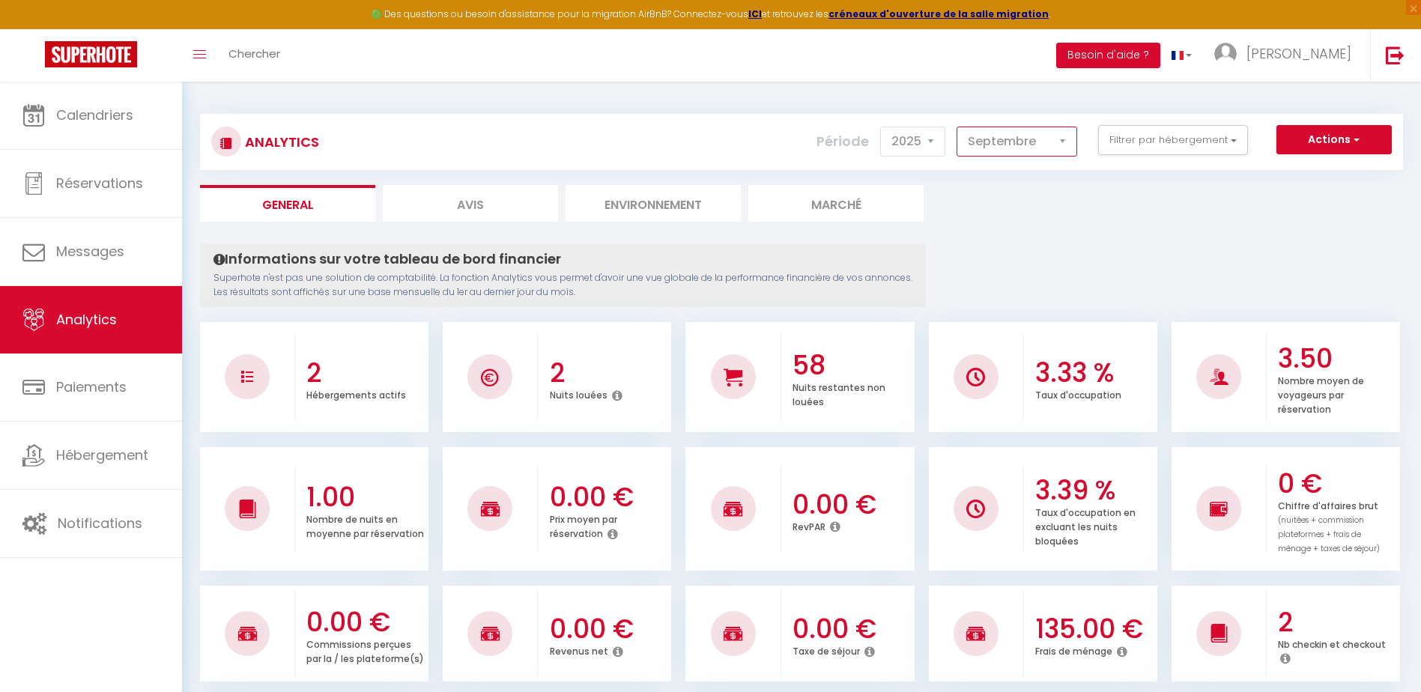
click at [1067, 142] on select "[PERSON_NAME] Mars [PERSON_NAME] Juin Juillet Août Septembre Octobre Novembre D…" at bounding box center [1017, 142] width 121 height 30
select select "10"
click at [958, 127] on select "[PERSON_NAME] Mars [PERSON_NAME] Juin Juillet Août Septembre Octobre Novembre D…" at bounding box center [1017, 142] width 121 height 30
checkbox l\'escale "false"
checkbox verte "false"
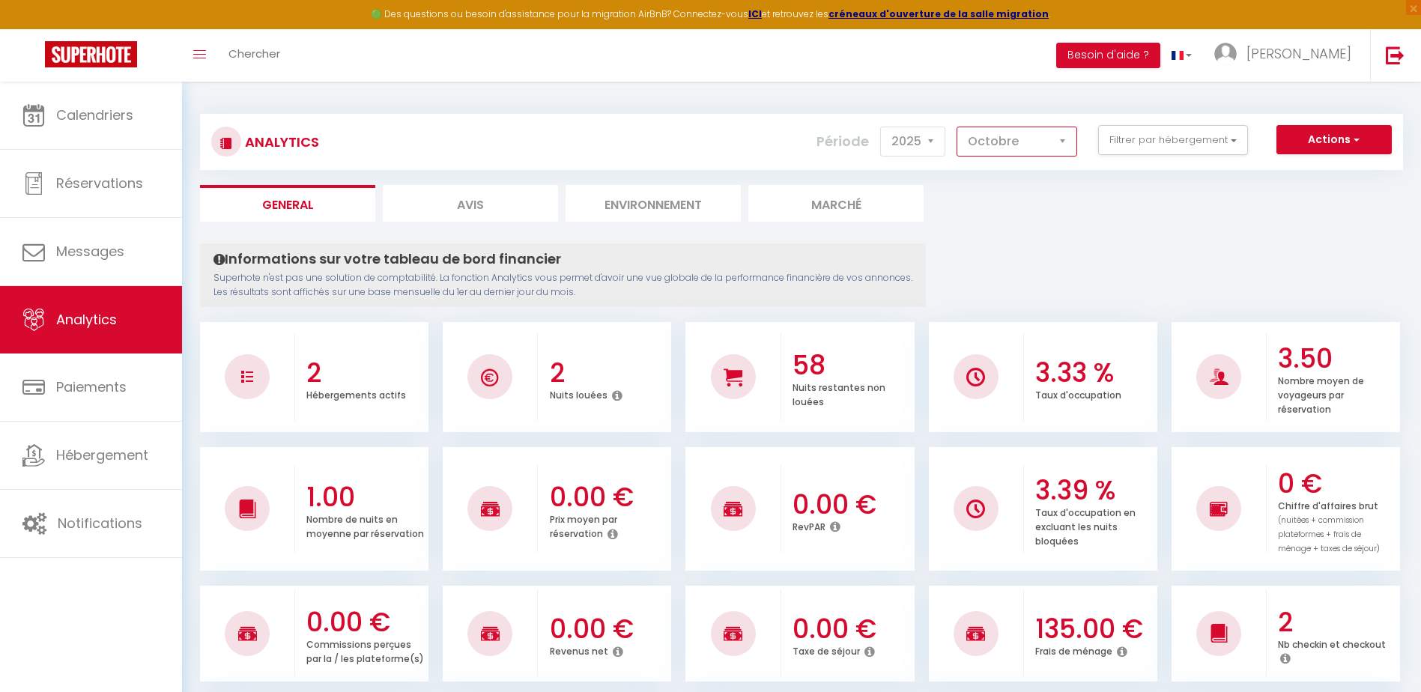
checkbox Provence "false"
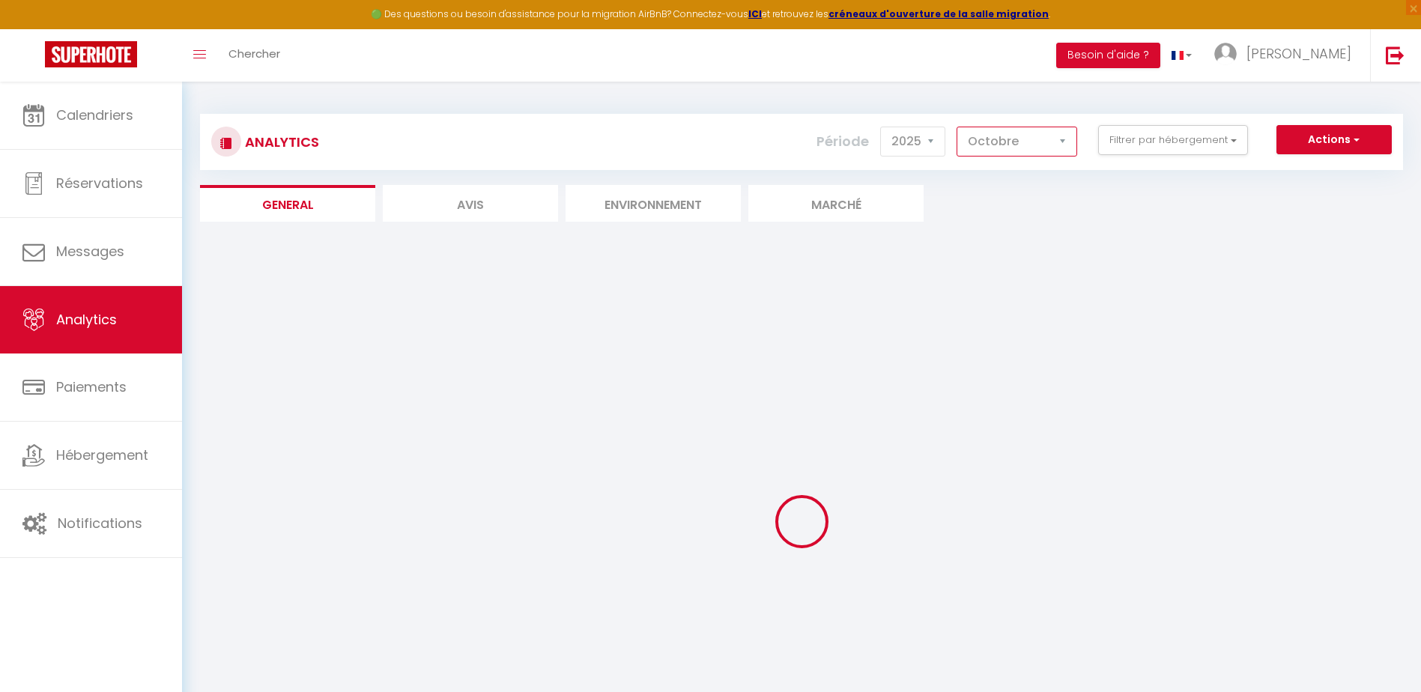
checkbox l\'escale "false"
checkbox verte "false"
checkbox Provence "false"
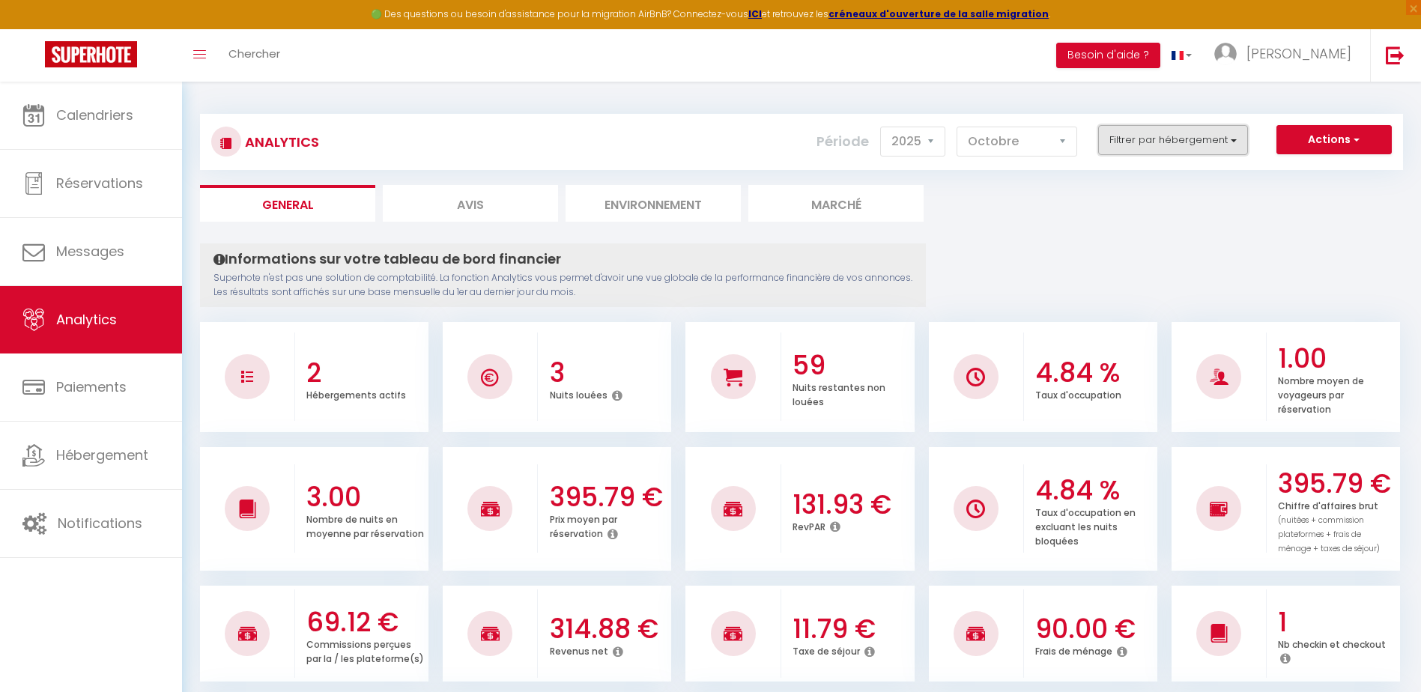
click at [1233, 142] on button "Filtrer par hébergement" at bounding box center [1173, 140] width 150 height 30
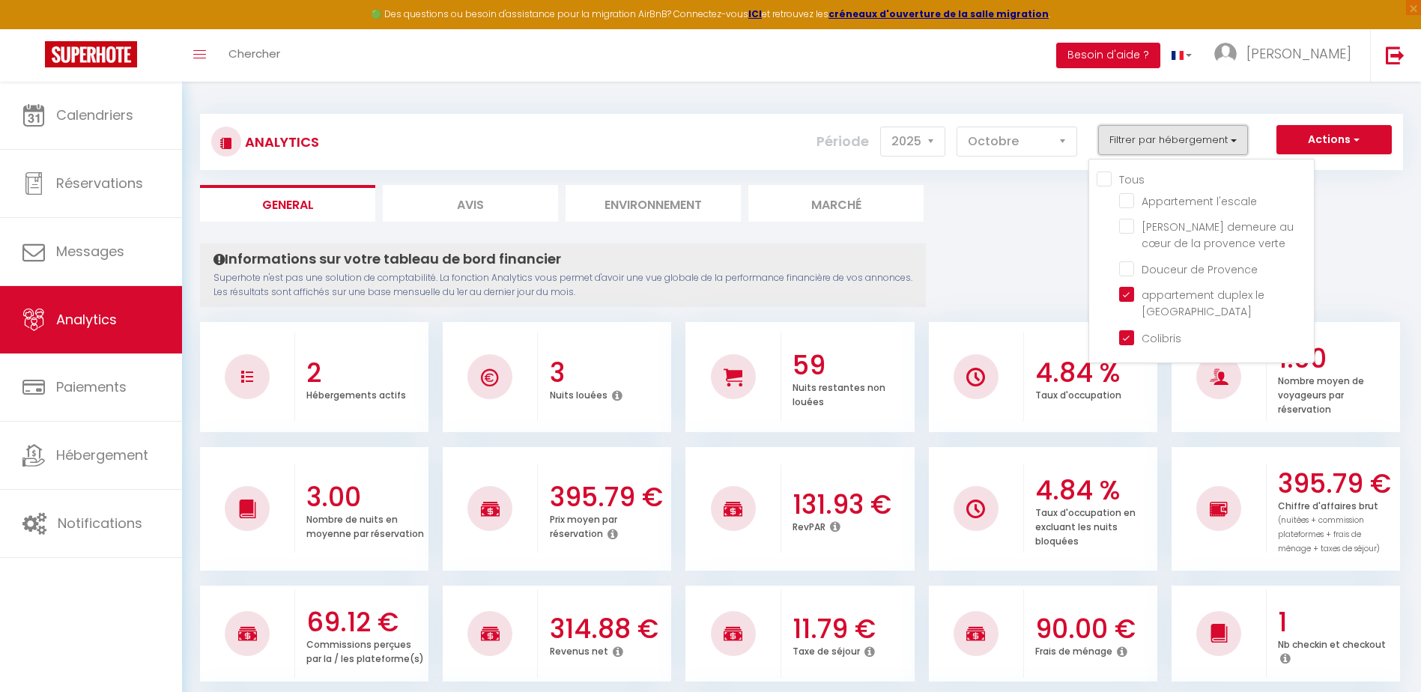
click at [1233, 142] on button "Filtrer par hébergement" at bounding box center [1173, 140] width 150 height 30
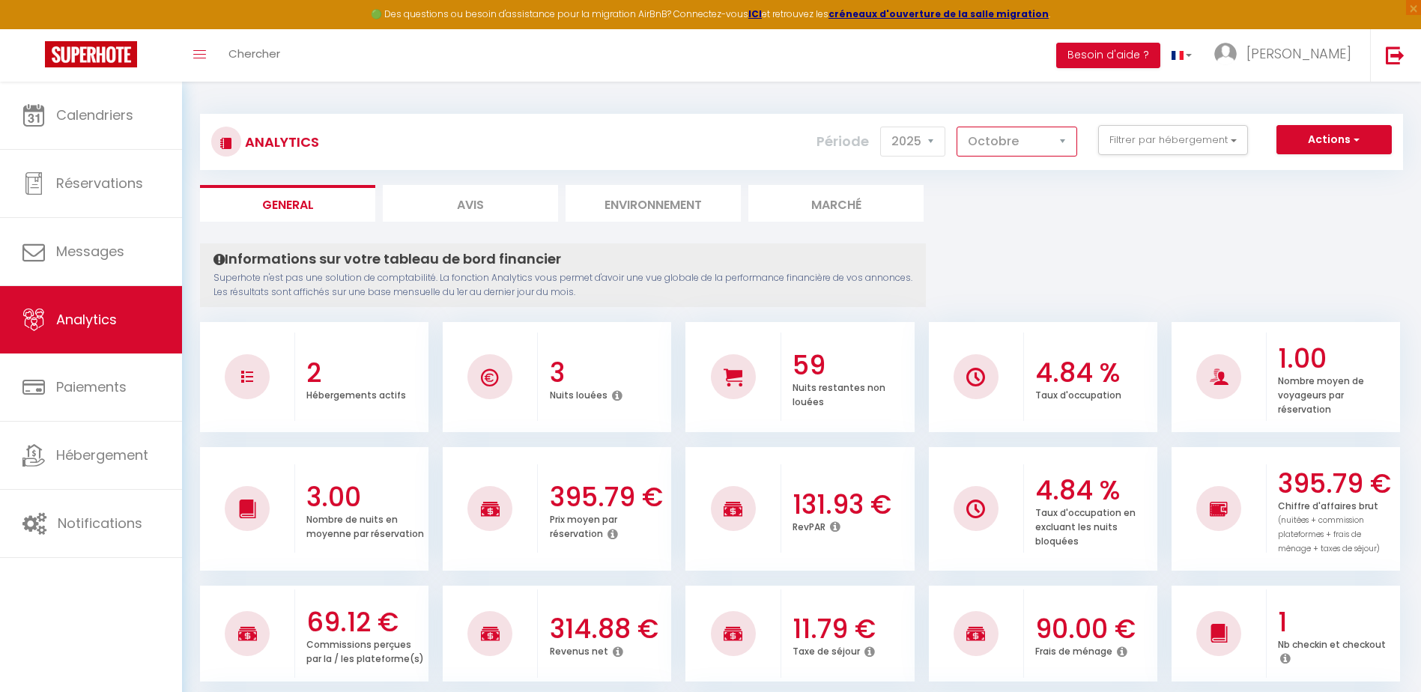
click at [1067, 142] on select "[PERSON_NAME] Mars [PERSON_NAME] Juin Juillet Août Septembre Octobre Novembre D…" at bounding box center [1017, 142] width 121 height 30
select select "11"
click at [958, 127] on select "[PERSON_NAME] Mars [PERSON_NAME] Juin Juillet Août Septembre Octobre Novembre D…" at bounding box center [1017, 142] width 121 height 30
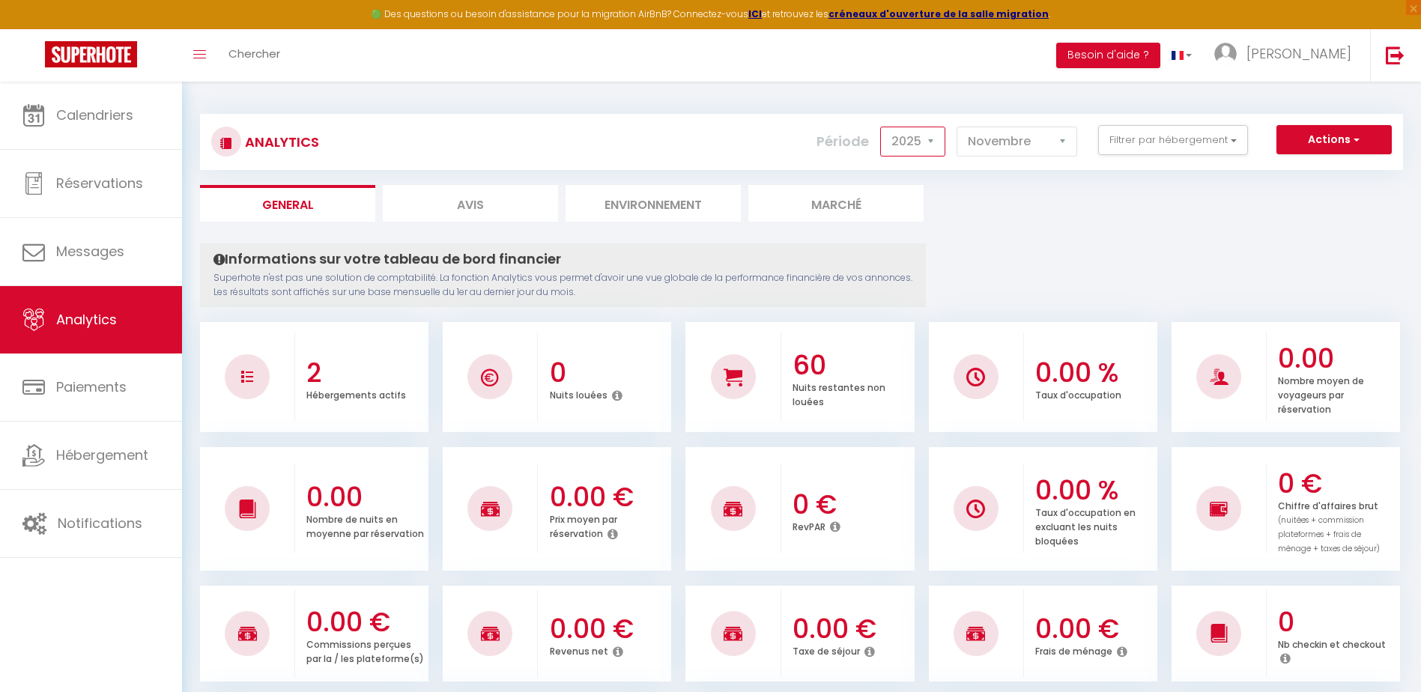
click at [933, 140] on select "2014 2015 2016 2017 2018 2019 2020 2021 2022 2023 2024 2025 2026 2027" at bounding box center [912, 142] width 65 height 30
select select "2024"
click at [882, 127] on select "2014 2015 2016 2017 2018 2019 2020 2021 2022 2023 2024 2025 2026 2027" at bounding box center [912, 142] width 65 height 30
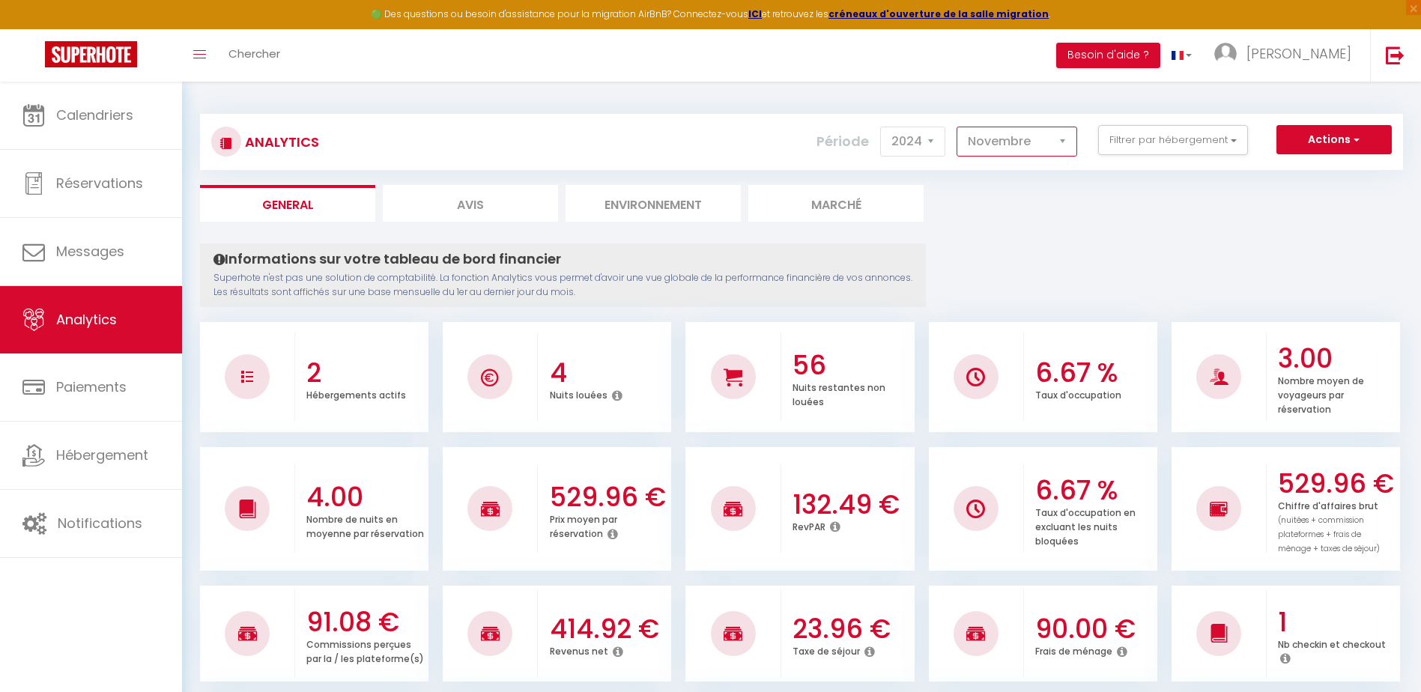
click at [1063, 136] on select "[PERSON_NAME] Mars [PERSON_NAME] Juin Juillet Août Septembre Octobre Novembre D…" at bounding box center [1017, 142] width 121 height 30
click at [958, 127] on select "[PERSON_NAME] Mars [PERSON_NAME] Juin Juillet Août Septembre Octobre Novembre D…" at bounding box center [1017, 142] width 121 height 30
click at [1234, 142] on button "Filtrer par hébergement" at bounding box center [1173, 140] width 150 height 30
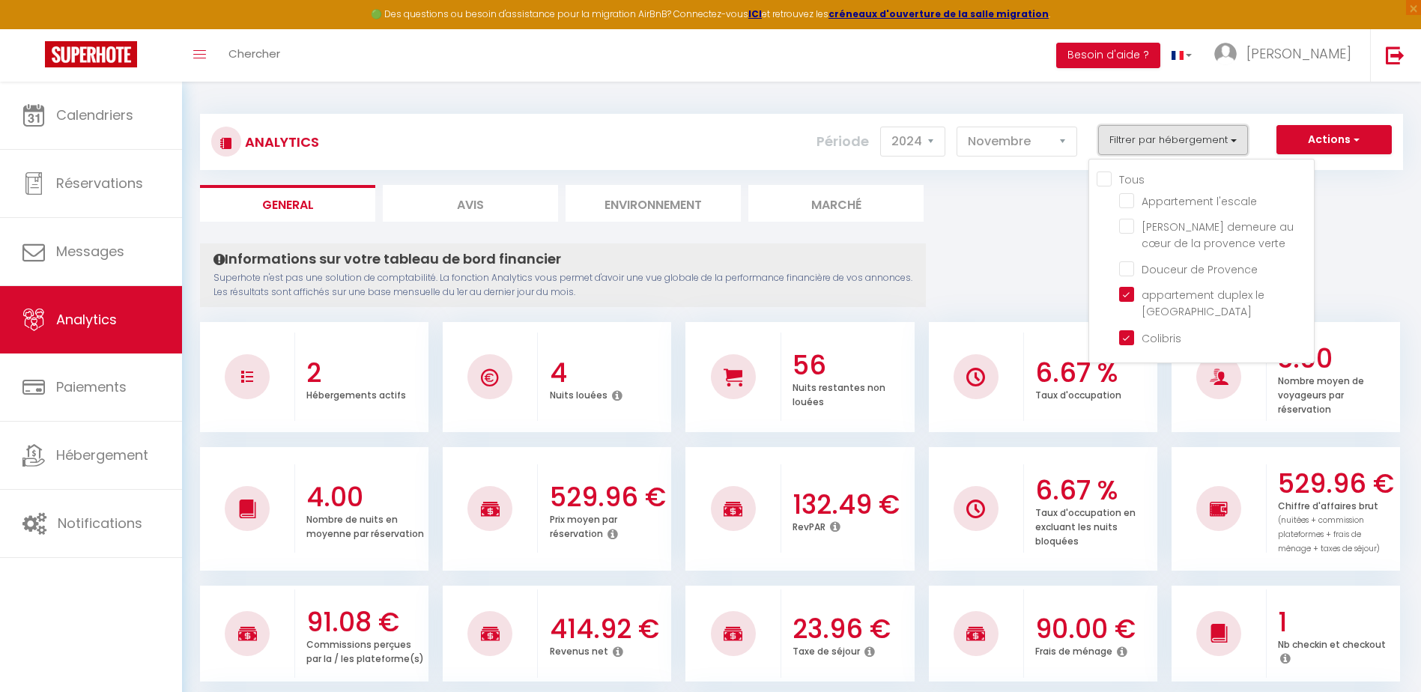
click at [1234, 142] on button "Filtrer par hébergement" at bounding box center [1173, 140] width 150 height 30
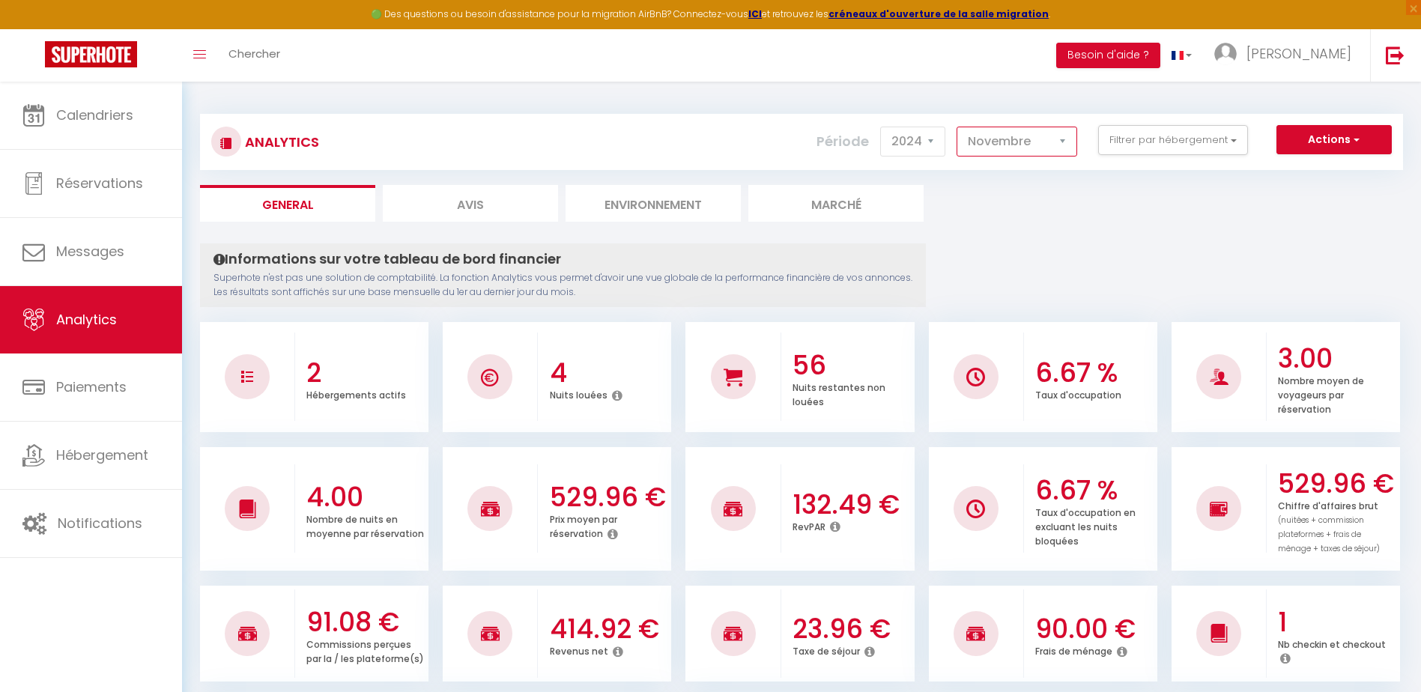
click at [1060, 142] on select "[PERSON_NAME] Mars [PERSON_NAME] Juin Juillet Août Septembre Octobre Novembre D…" at bounding box center [1017, 142] width 121 height 30
click at [958, 127] on select "[PERSON_NAME] Mars [PERSON_NAME] Juin Juillet Août Septembre Octobre Novembre D…" at bounding box center [1017, 142] width 121 height 30
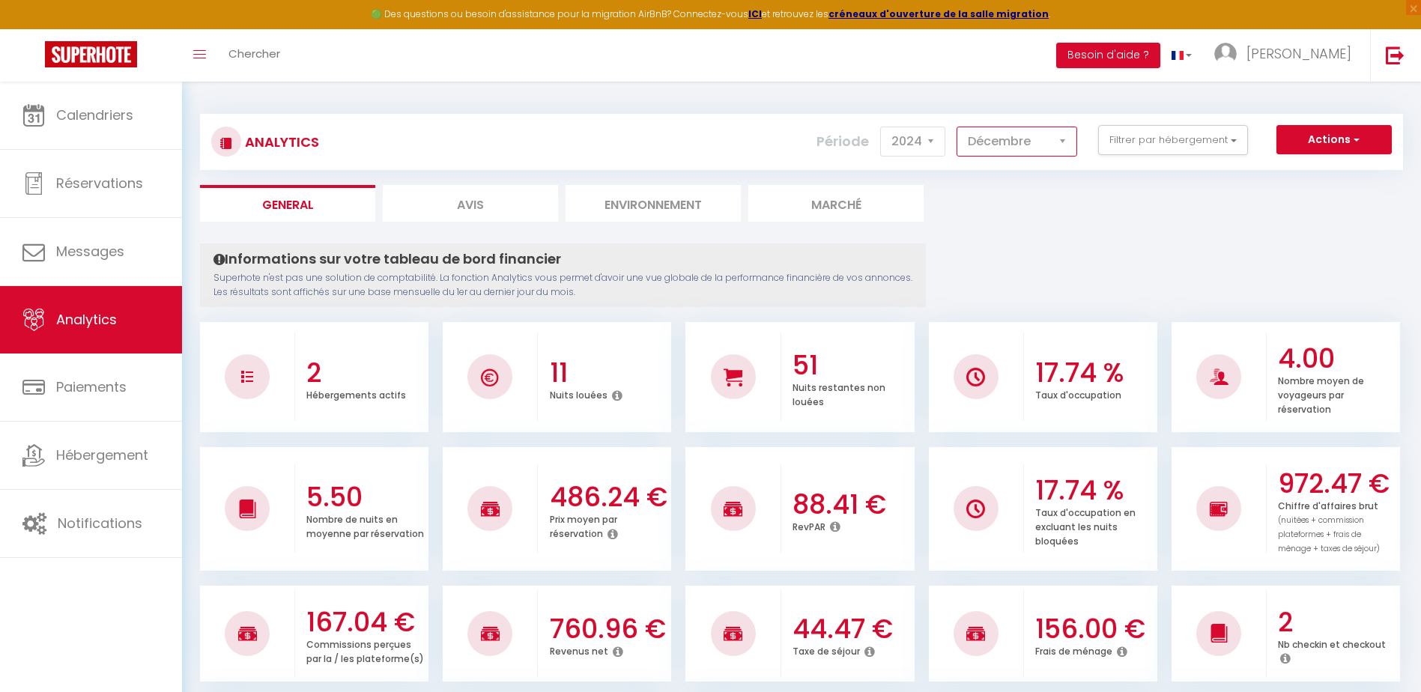
click at [1065, 142] on select "[PERSON_NAME] Mars [PERSON_NAME] Juin Juillet Août Septembre Octobre Novembre D…" at bounding box center [1017, 142] width 121 height 30
select select "1"
click at [958, 127] on select "[PERSON_NAME] Mars [PERSON_NAME] Juin Juillet Août Septembre Octobre Novembre D…" at bounding box center [1017, 142] width 121 height 30
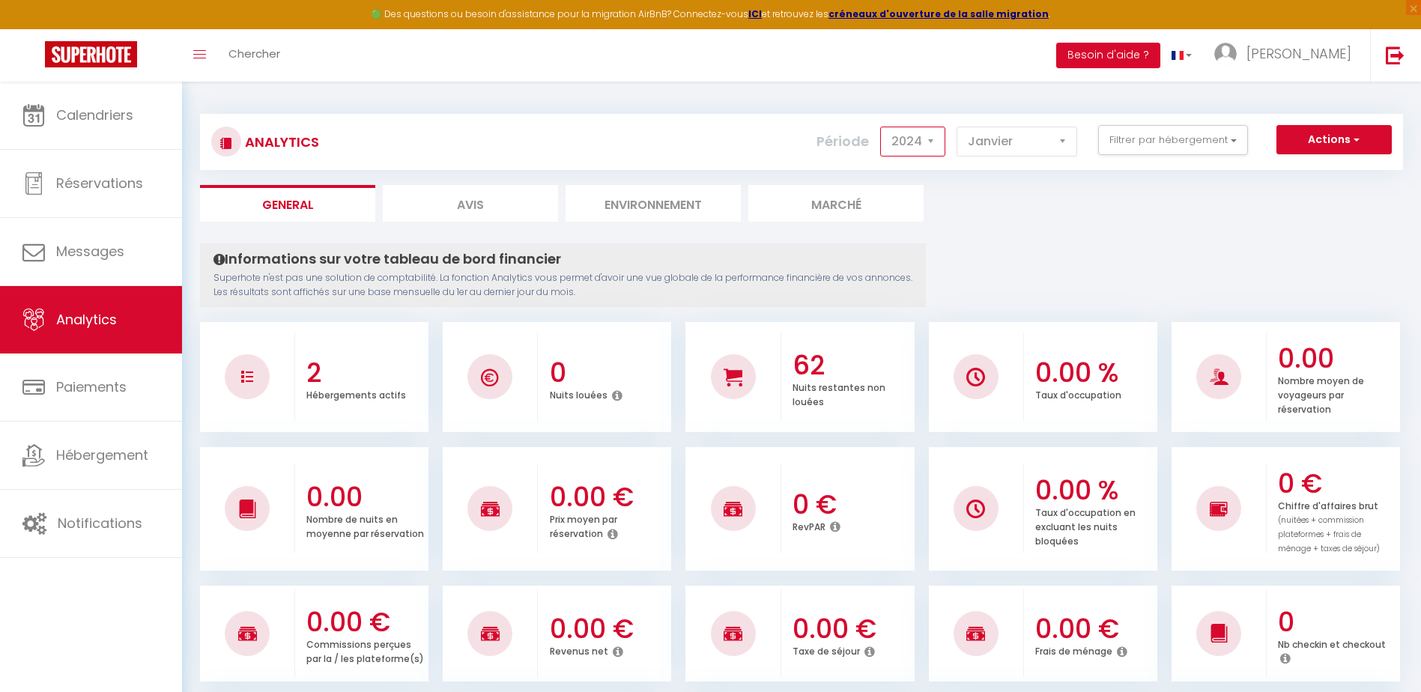
click at [931, 142] on select "2014 2015 2016 2017 2018 2019 2020 2021 2022 2023 2024 2025 2026 2027" at bounding box center [912, 142] width 65 height 30
select select "2025"
click at [882, 127] on select "2014 2015 2016 2017 2018 2019 2020 2021 2022 2023 2024 2025 2026 2027" at bounding box center [912, 142] width 65 height 30
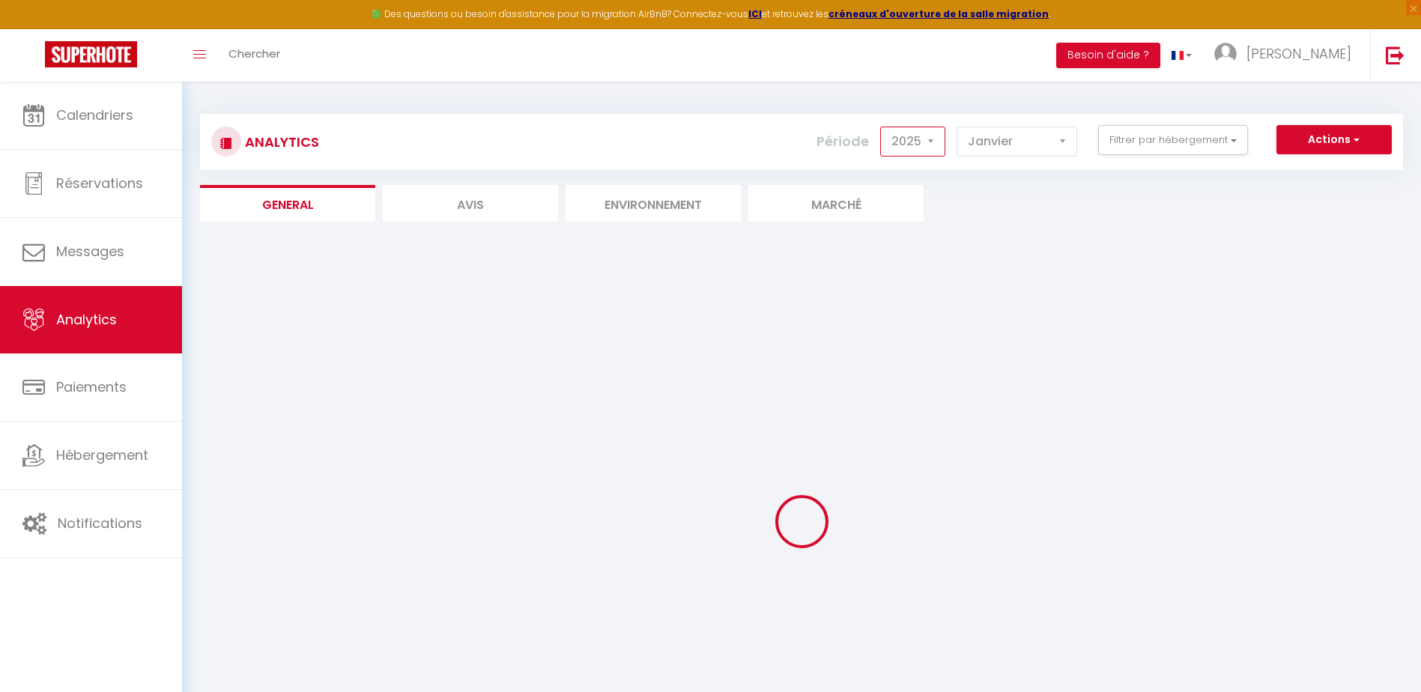
checkbox l\'escale "false"
checkbox verte "false"
checkbox Provence "false"
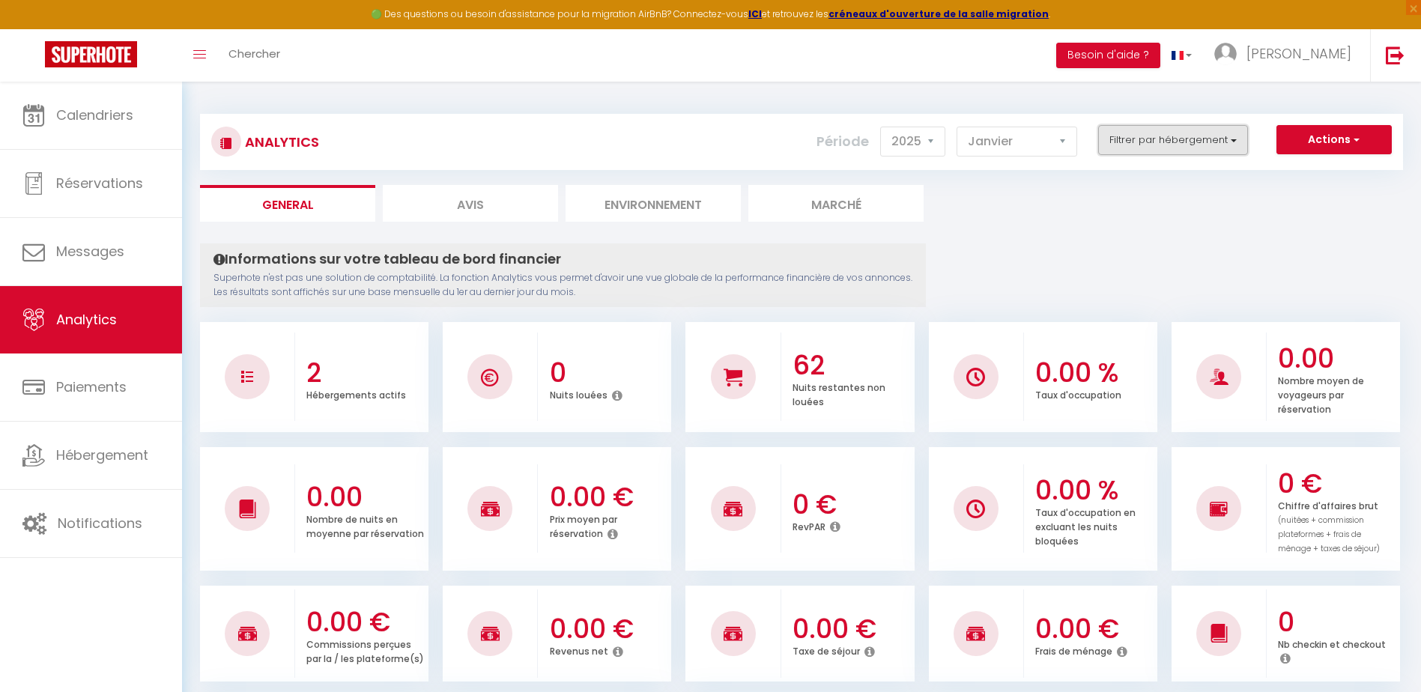
click at [1229, 137] on button "Filtrer par hébergement" at bounding box center [1173, 140] width 150 height 30
click at [934, 143] on select "2014 2015 2016 2017 2018 2019 2020 2021 2022 2023 2024 2025 2026 2027" at bounding box center [912, 142] width 65 height 30
click at [1068, 141] on select "[PERSON_NAME] Mars [PERSON_NAME] Juin Juillet Août Septembre Octobre Novembre D…" at bounding box center [1017, 142] width 121 height 30
click at [958, 127] on select "[PERSON_NAME] Mars [PERSON_NAME] Juin Juillet Août Septembre Octobre Novembre D…" at bounding box center [1017, 142] width 121 height 30
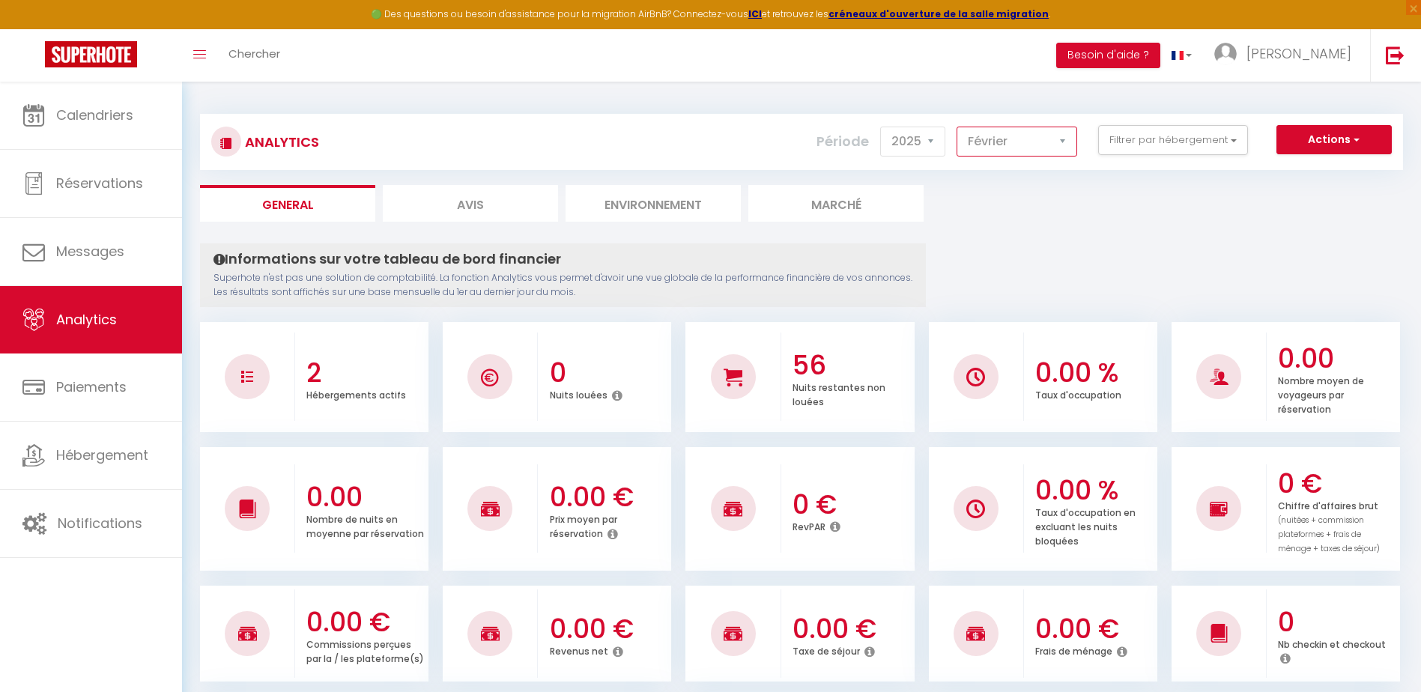
click at [1064, 139] on select "[PERSON_NAME] Mars [PERSON_NAME] Juin Juillet Août Septembre Octobre Novembre D…" at bounding box center [1017, 142] width 121 height 30
click at [958, 127] on select "[PERSON_NAME] Mars [PERSON_NAME] Juin Juillet Août Septembre Octobre Novembre D…" at bounding box center [1017, 142] width 121 height 30
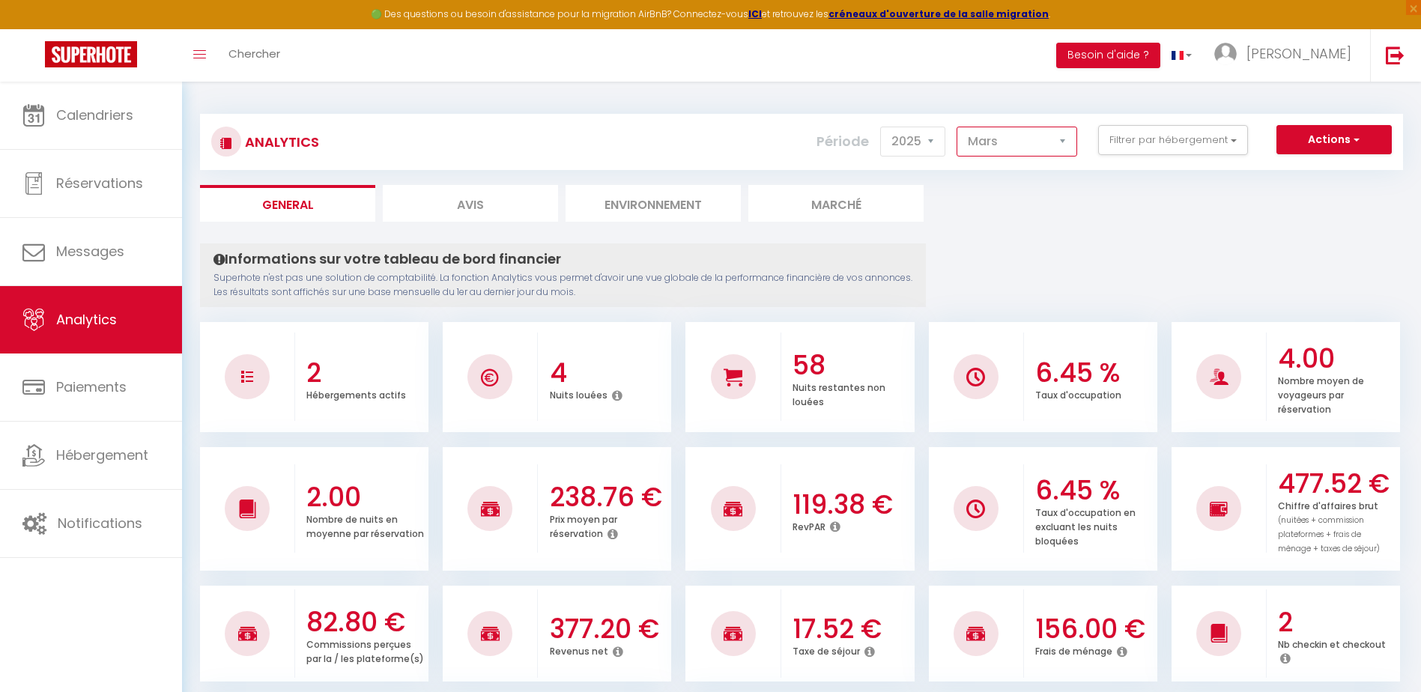
click at [1062, 143] on select "[PERSON_NAME] Mars [PERSON_NAME] Juin Juillet Août Septembre Octobre Novembre D…" at bounding box center [1017, 142] width 121 height 30
click at [958, 127] on select "[PERSON_NAME] Mars [PERSON_NAME] Juin Juillet Août Septembre Octobre Novembre D…" at bounding box center [1017, 142] width 121 height 30
click at [1068, 148] on select "[PERSON_NAME] Mars [PERSON_NAME] Juin Juillet Août Septembre Octobre Novembre D…" at bounding box center [1017, 142] width 121 height 30
click at [958, 127] on select "[PERSON_NAME] Mars [PERSON_NAME] Juin Juillet Août Septembre Octobre Novembre D…" at bounding box center [1017, 142] width 121 height 30
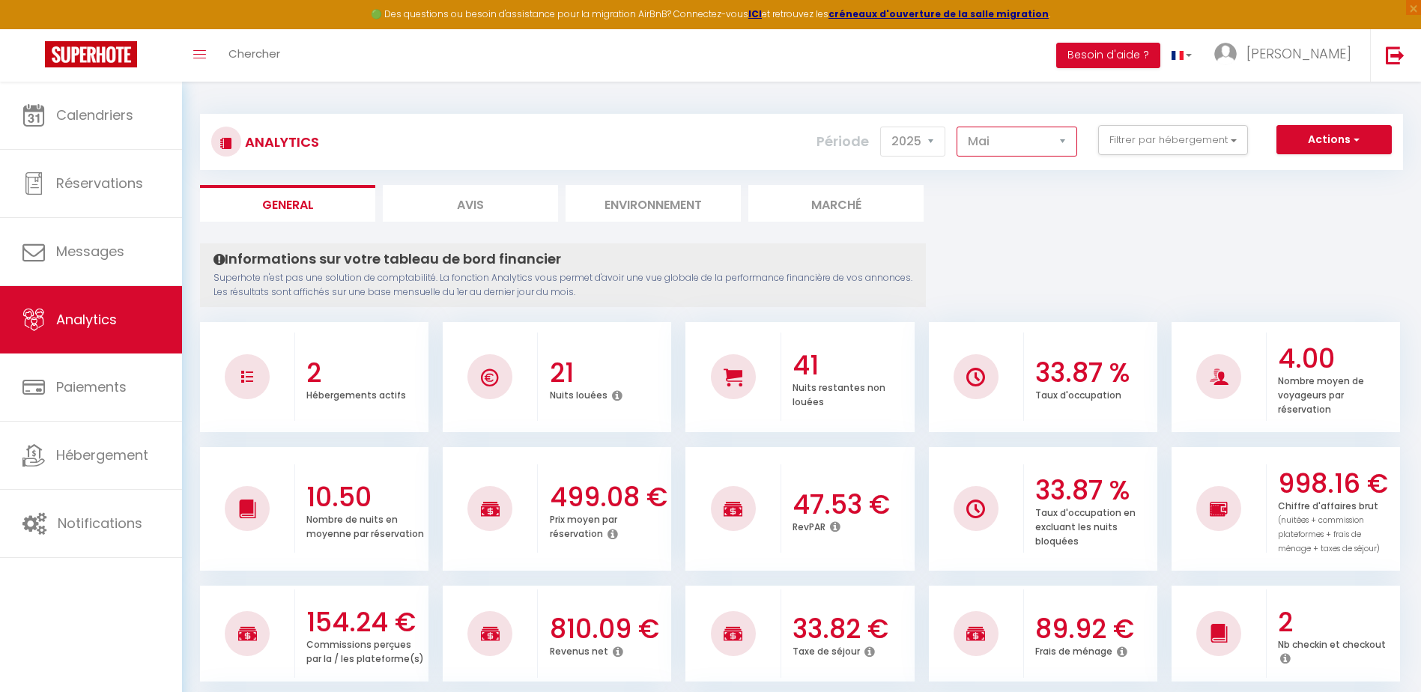
click at [1064, 139] on select "[PERSON_NAME] Mars [PERSON_NAME] Juin Juillet Août Septembre Octobre Novembre D…" at bounding box center [1017, 142] width 121 height 30
click at [958, 127] on select "[PERSON_NAME] Mars [PERSON_NAME] Juin Juillet Août Septembre Octobre Novembre D…" at bounding box center [1017, 142] width 121 height 30
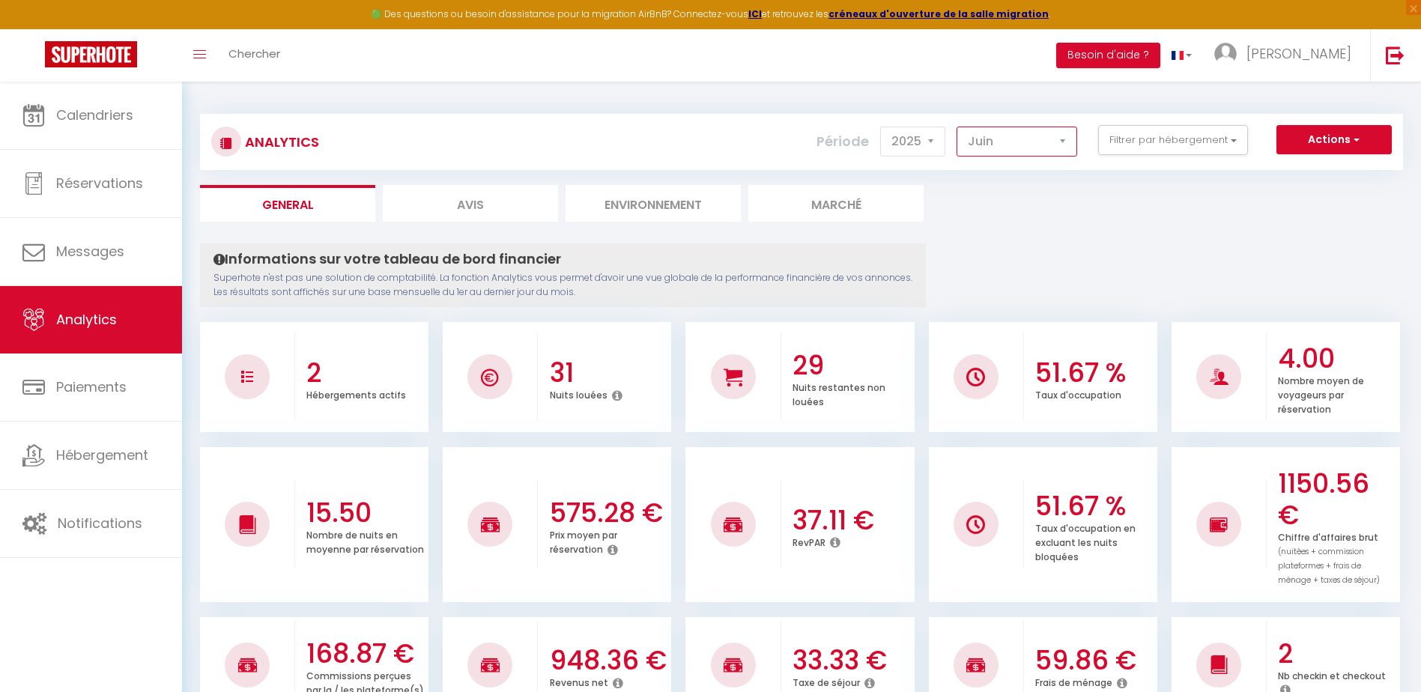
click at [1064, 142] on select "[PERSON_NAME] Mars [PERSON_NAME] Juin Juillet Août Septembre Octobre Novembre D…" at bounding box center [1017, 142] width 121 height 30
click at [958, 127] on select "[PERSON_NAME] Mars [PERSON_NAME] Juin Juillet Août Septembre Octobre Novembre D…" at bounding box center [1017, 142] width 121 height 30
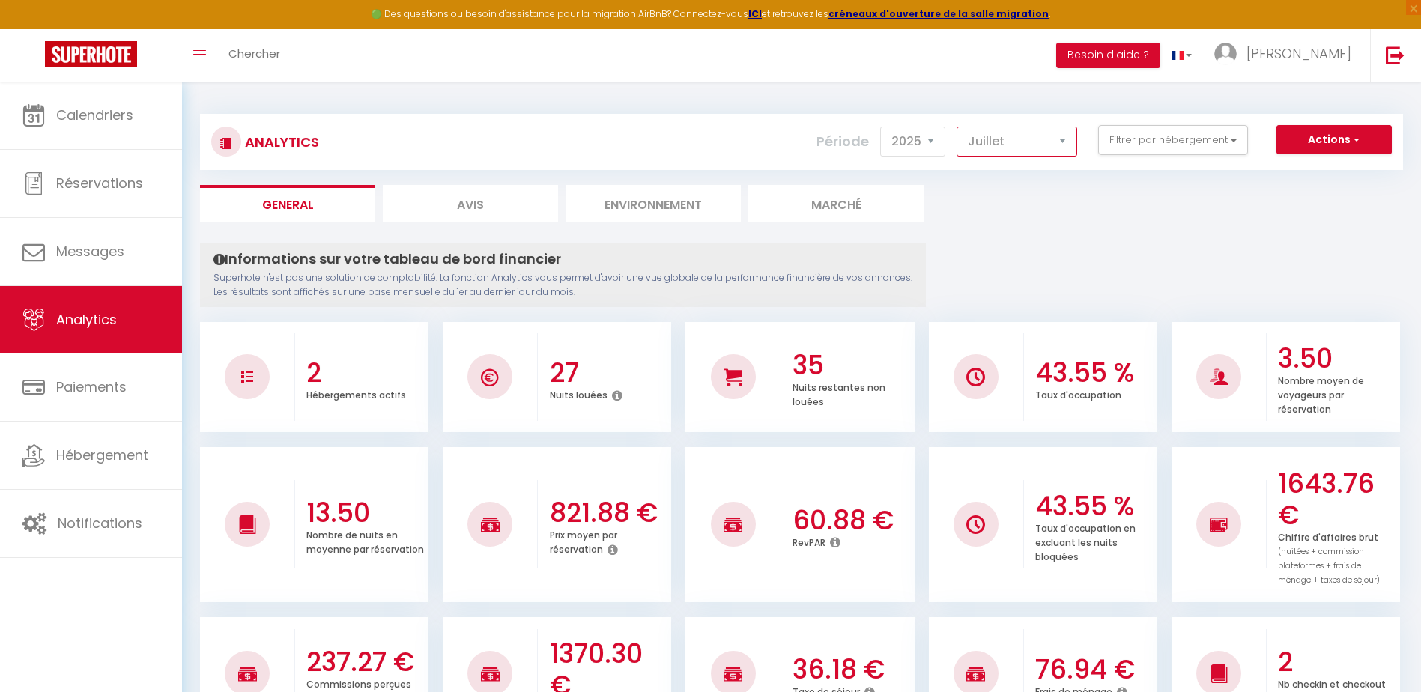
click at [1067, 140] on select "[PERSON_NAME] Mars [PERSON_NAME] Juin Juillet Août Septembre Octobre Novembre D…" at bounding box center [1017, 142] width 121 height 30
click at [958, 127] on select "[PERSON_NAME] Mars [PERSON_NAME] Juin Juillet Août Septembre Octobre Novembre D…" at bounding box center [1017, 142] width 121 height 30
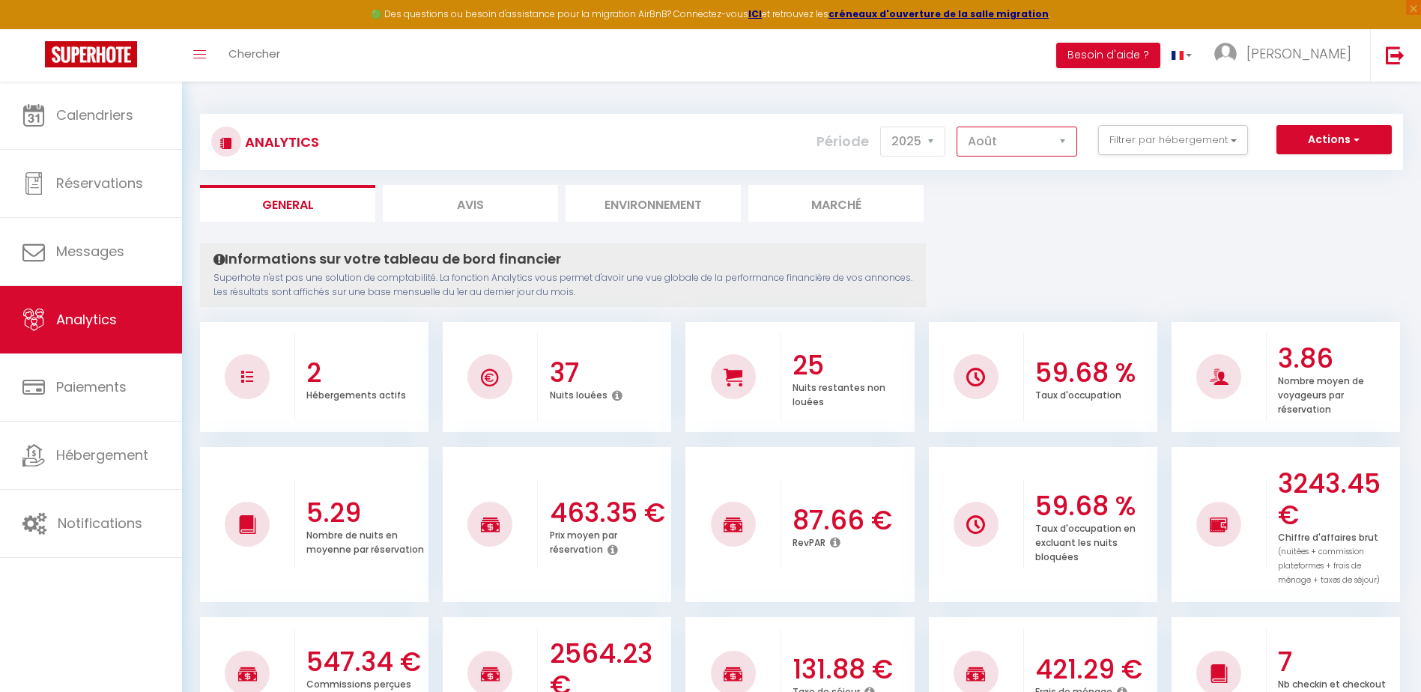
click at [1063, 142] on select "[PERSON_NAME] Mars [PERSON_NAME] Juin Juillet Août Septembre Octobre Novembre D…" at bounding box center [1017, 142] width 121 height 30
select select "9"
click at [958, 127] on select "[PERSON_NAME] Mars [PERSON_NAME] Juin Juillet Août Septembre Octobre Novembre D…" at bounding box center [1017, 142] width 121 height 30
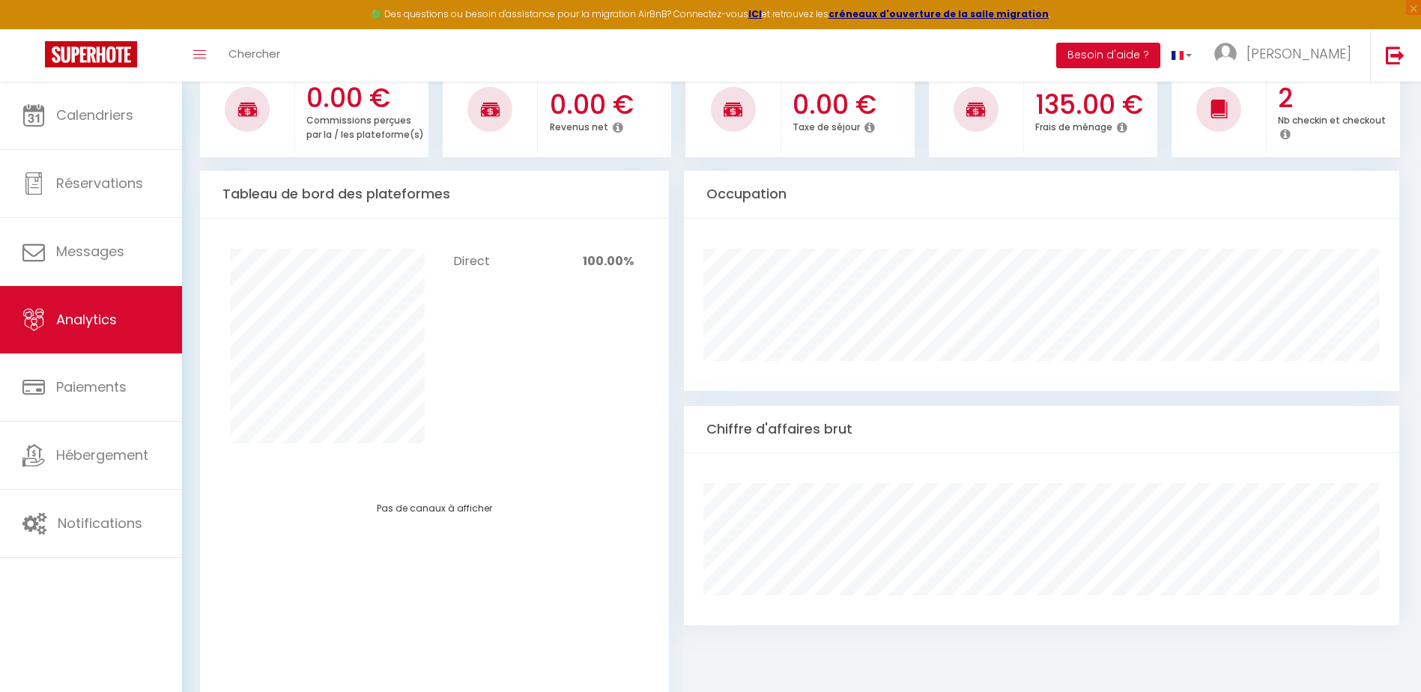
scroll to position [599, 0]
